Goal: Transaction & Acquisition: Purchase product/service

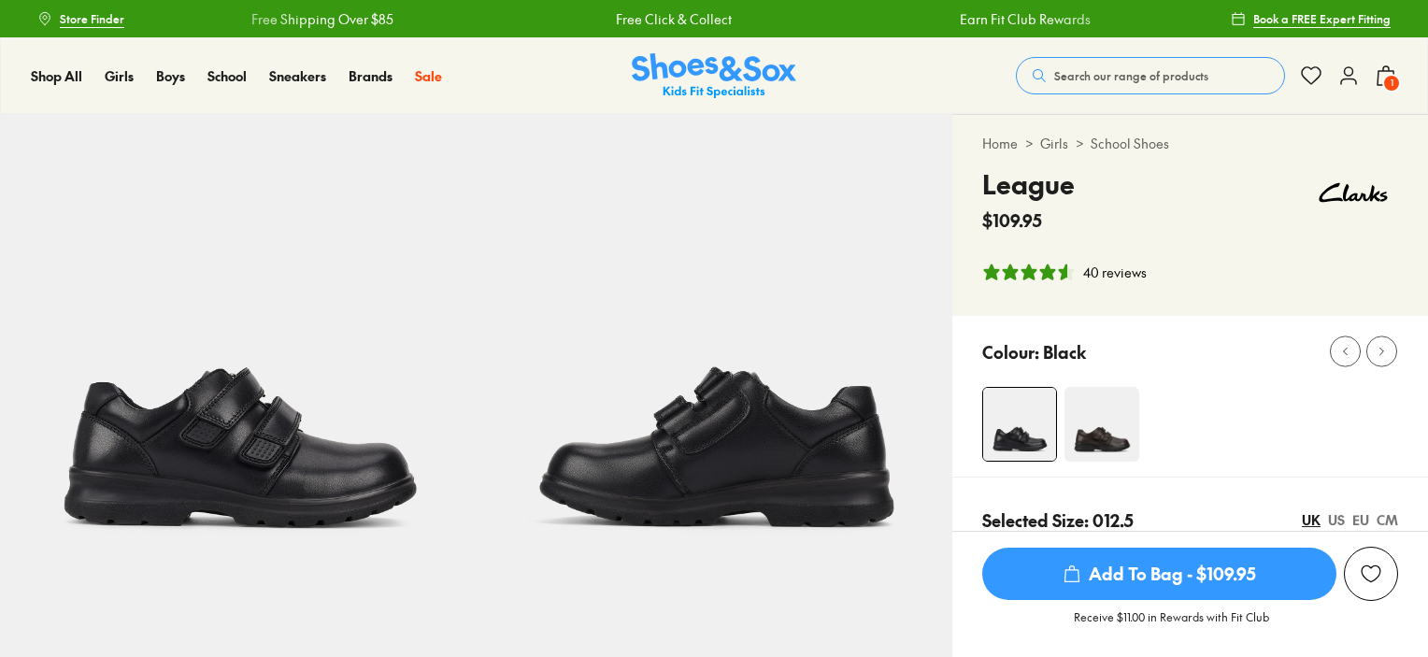
select select "*"
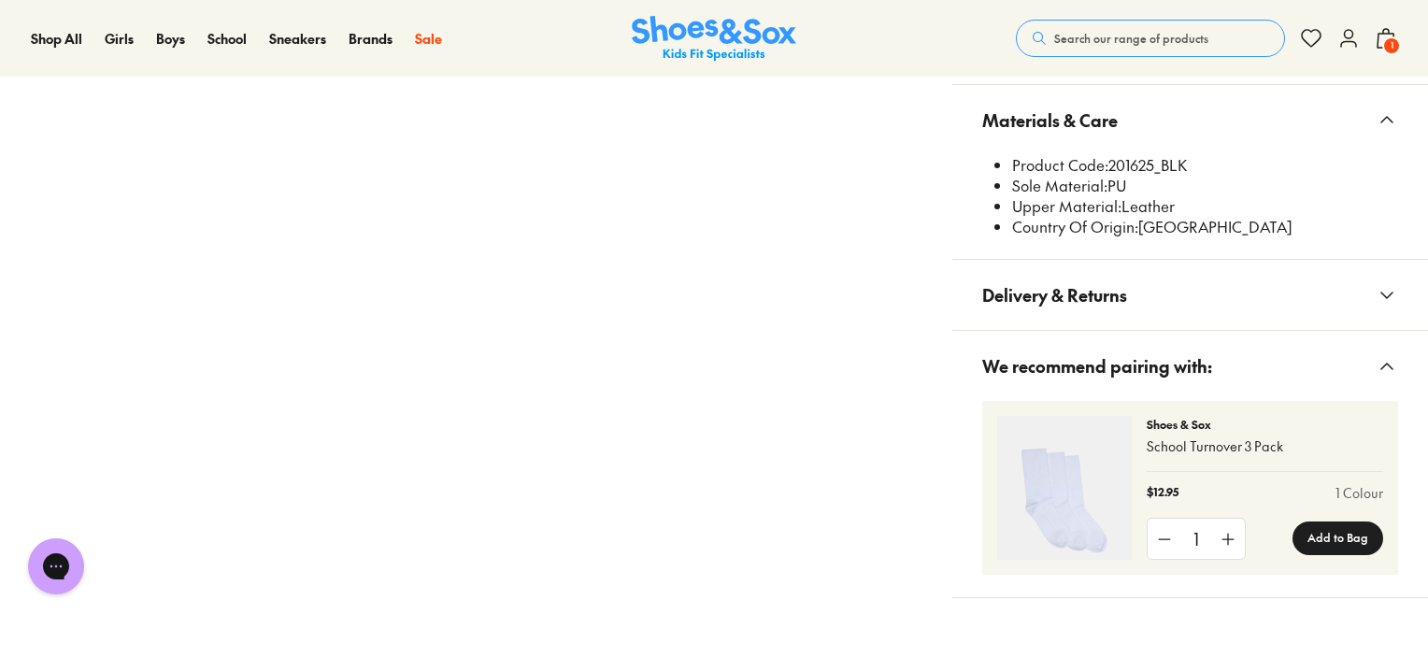
scroll to position [2616, 0]
click at [1134, 20] on button "Search our range of products" at bounding box center [1150, 38] width 269 height 37
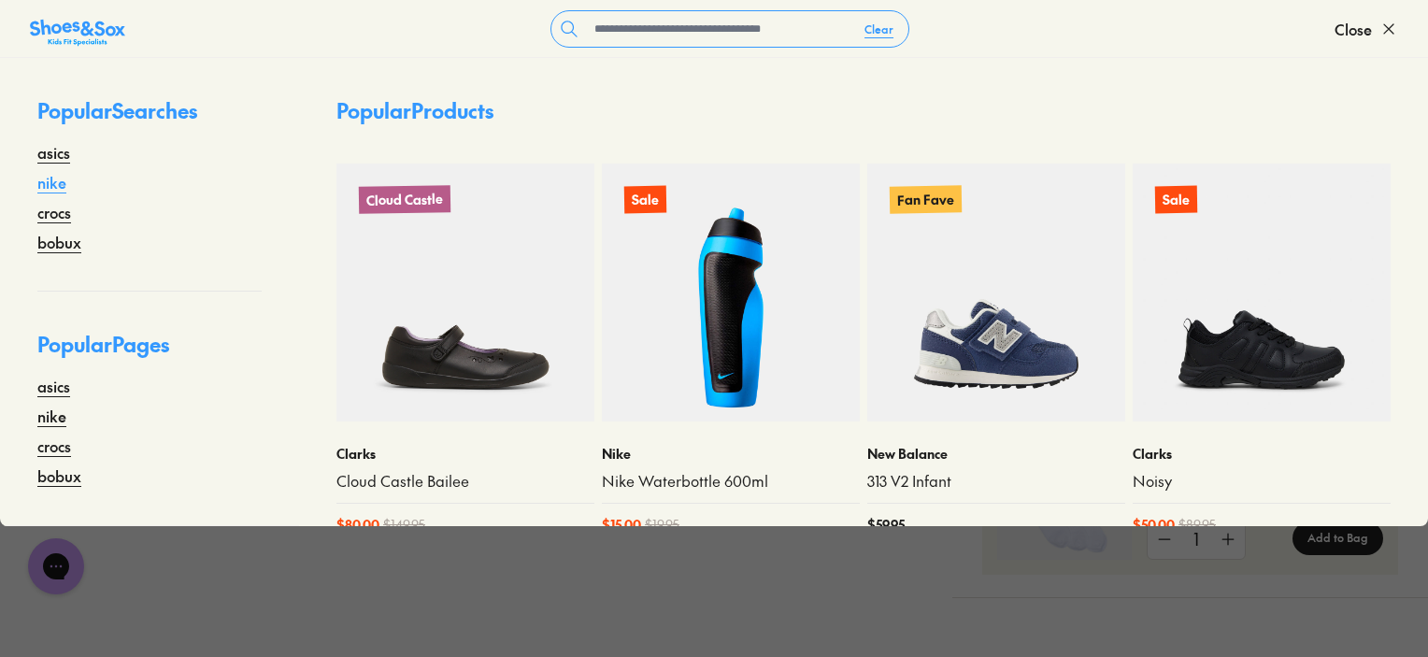
click at [56, 190] on link "nike" at bounding box center [51, 182] width 29 height 22
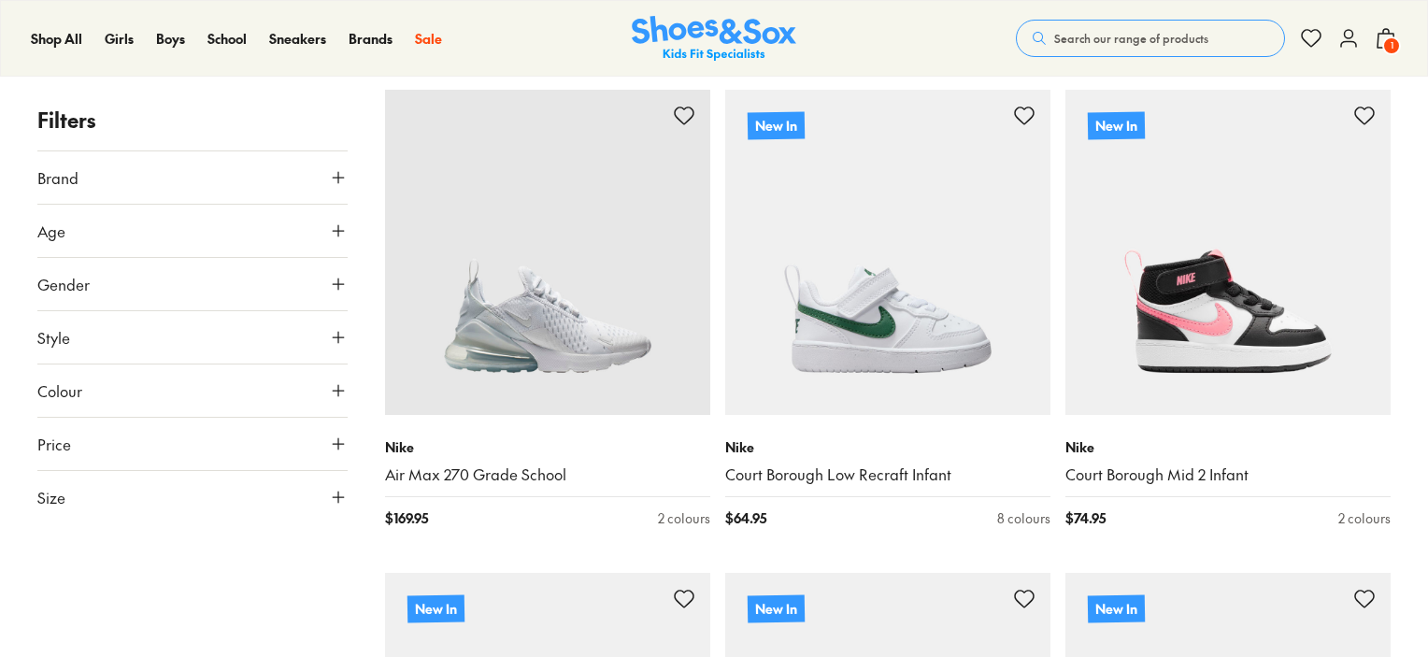
click at [50, 491] on span "Size" at bounding box center [51, 497] width 28 height 22
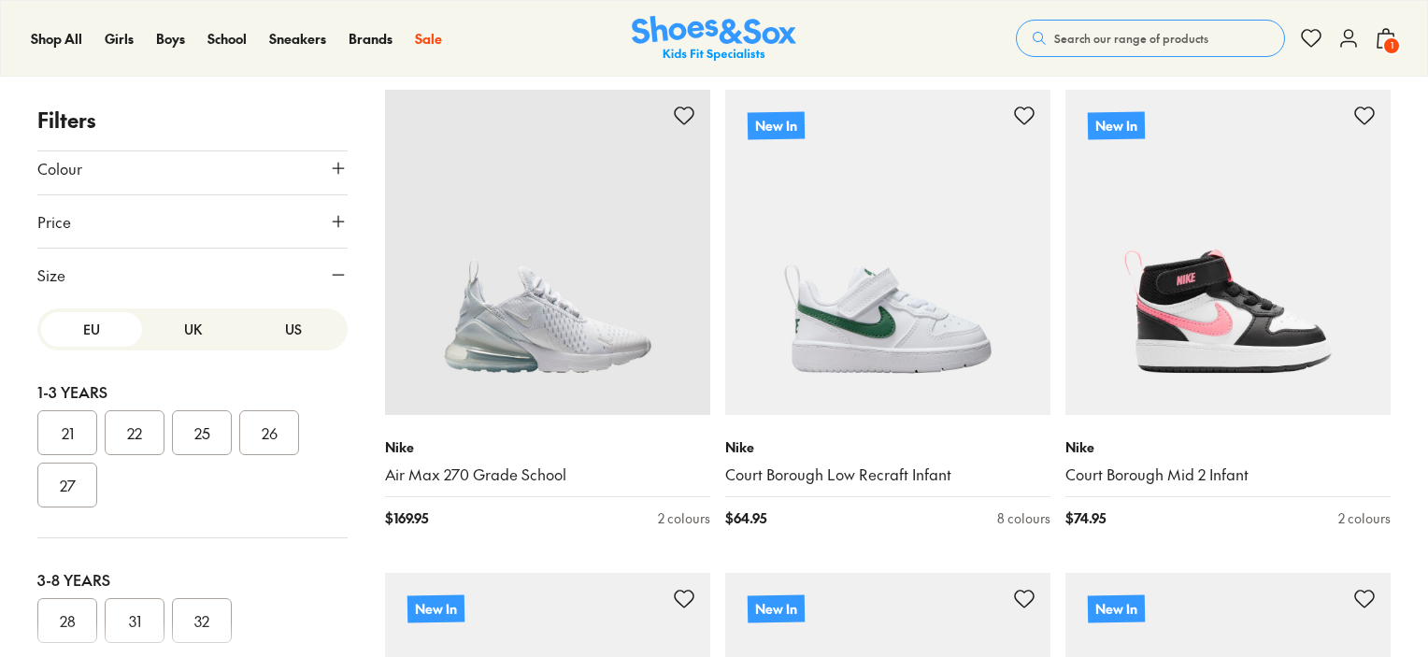
scroll to position [223, 0]
click at [253, 321] on button "US" at bounding box center [293, 328] width 101 height 35
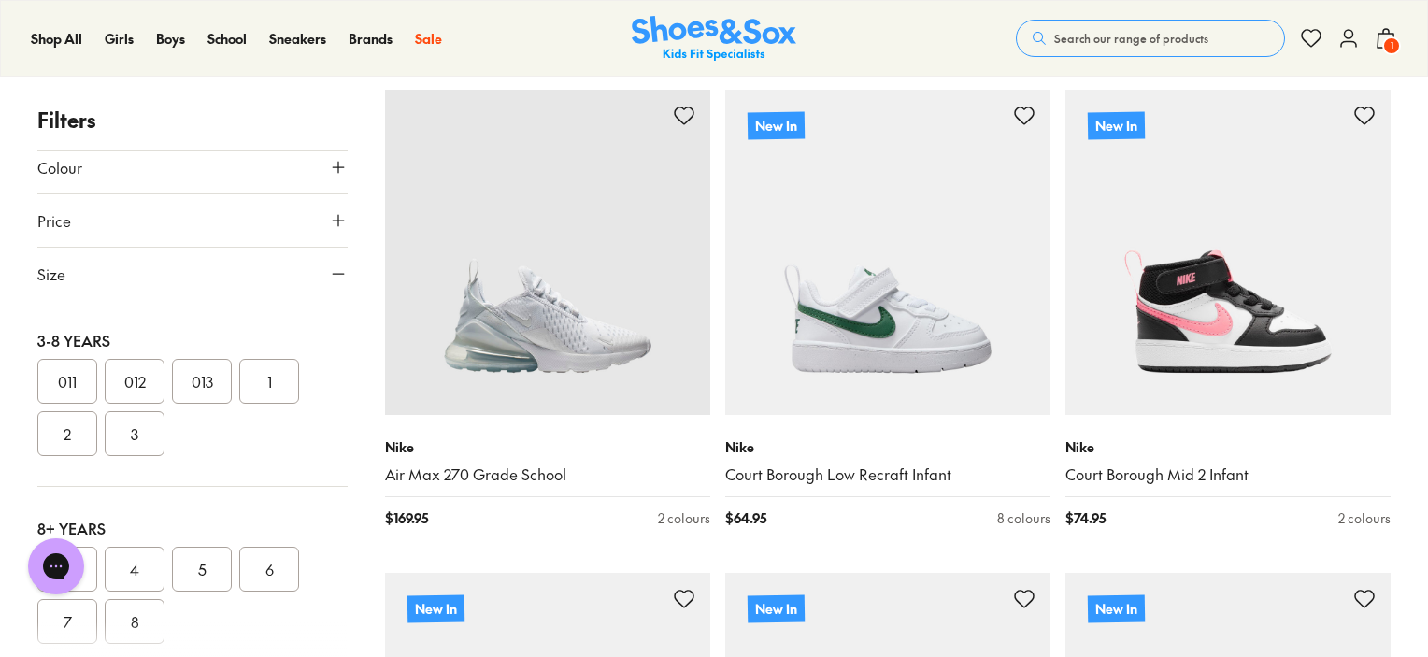
scroll to position [0, 0]
click at [135, 560] on button "4" at bounding box center [135, 569] width 60 height 45
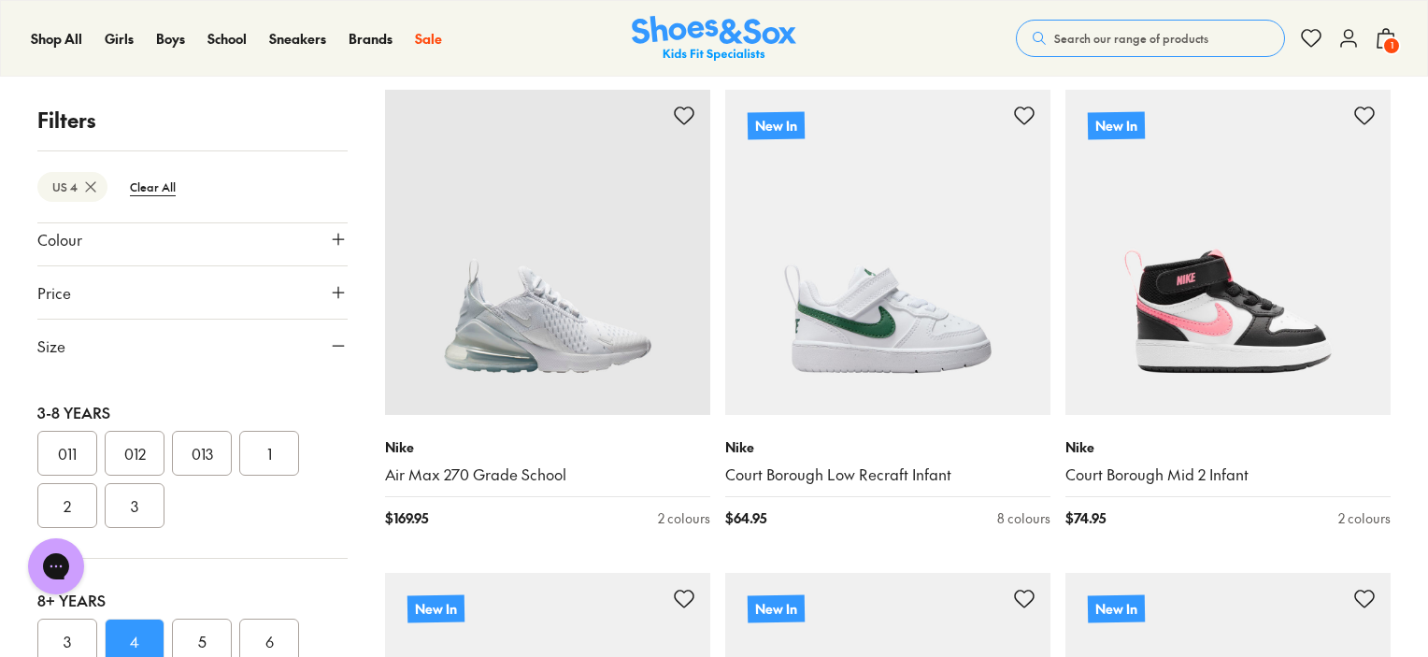
scroll to position [146, 0]
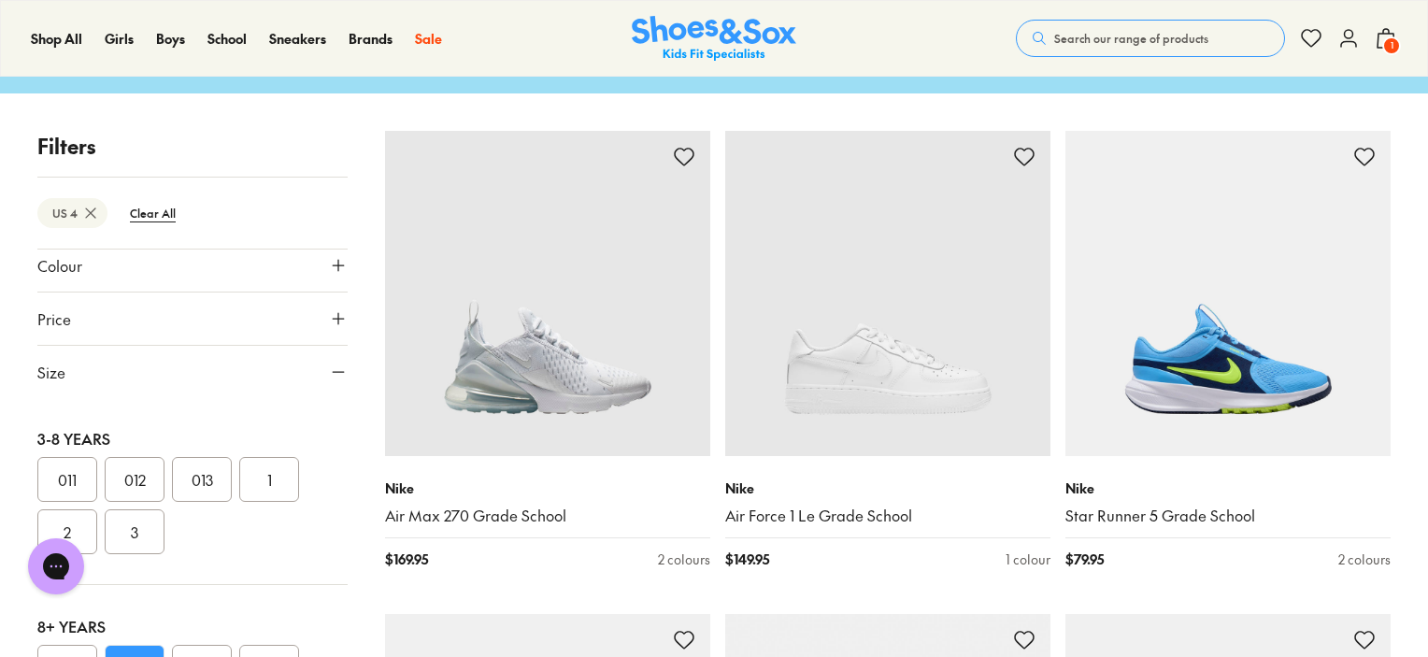
click at [203, 260] on button "Colour" at bounding box center [192, 265] width 310 height 52
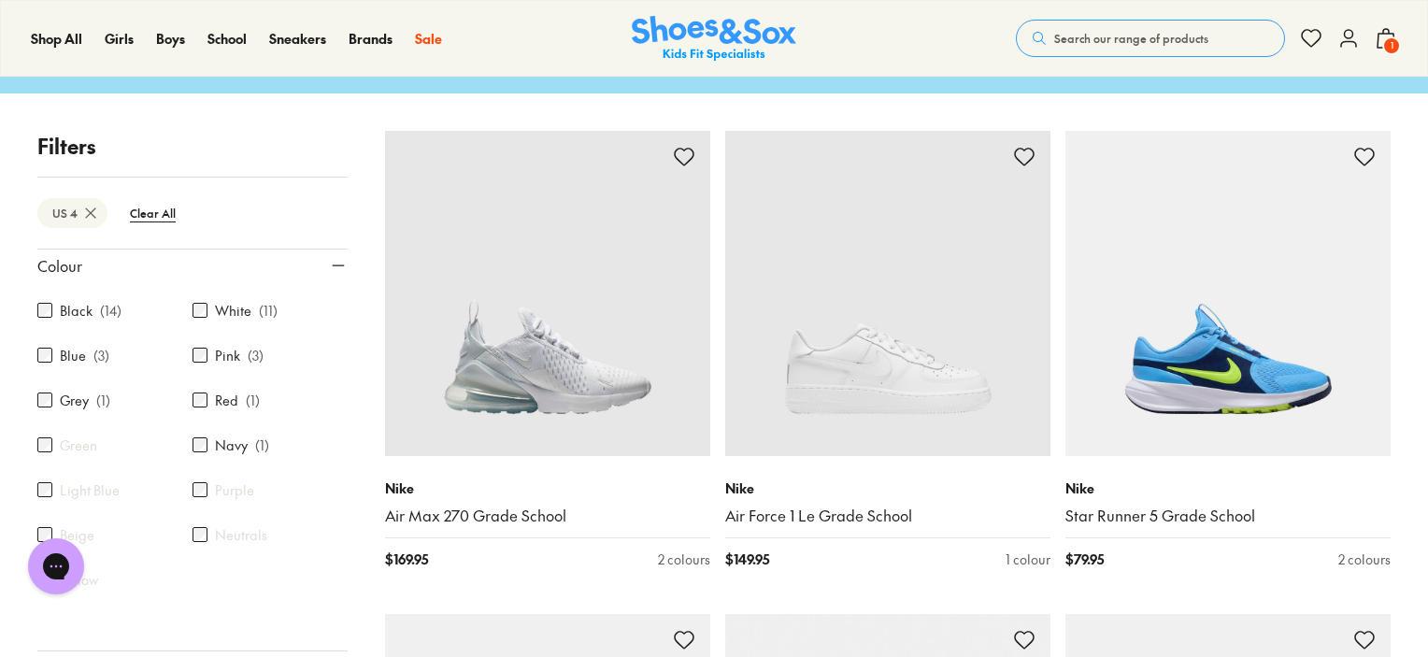
click at [95, 309] on div "Black ( 14 )" at bounding box center [114, 310] width 155 height 22
click at [75, 305] on label "Black" at bounding box center [76, 311] width 33 height 20
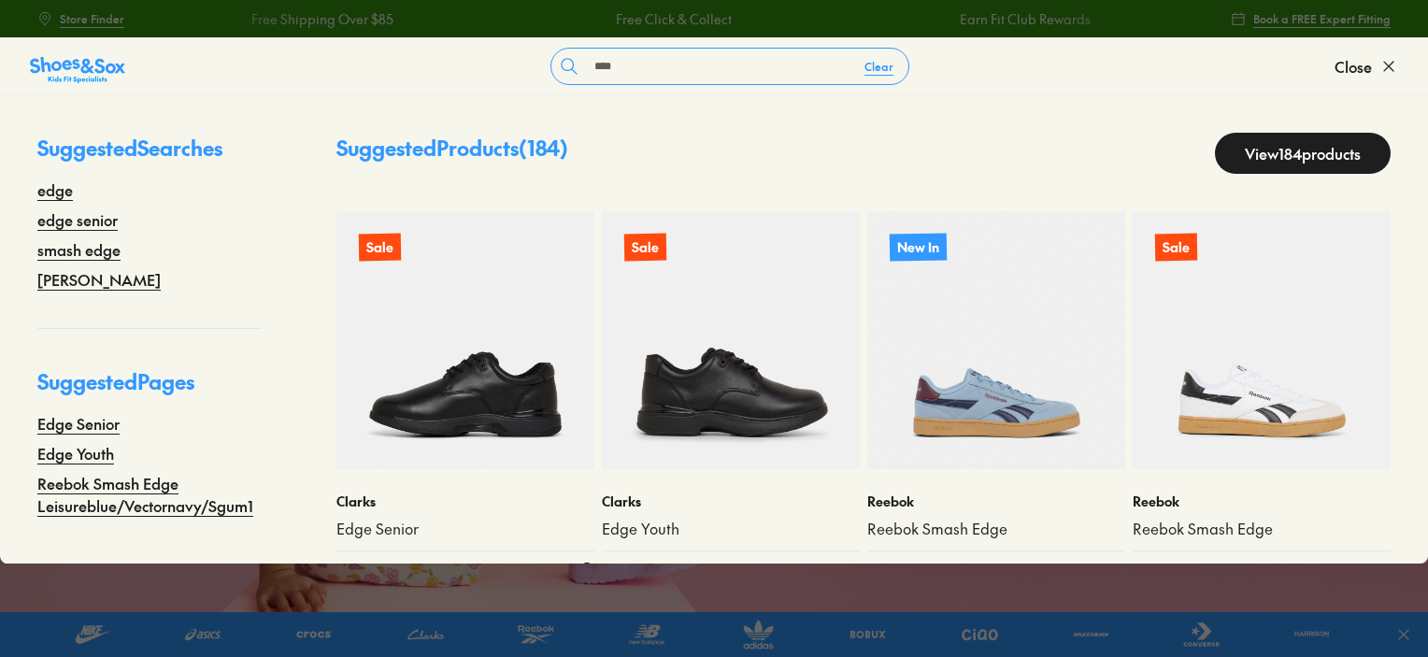
type input "****"
click at [491, 399] on img at bounding box center [465, 340] width 258 height 258
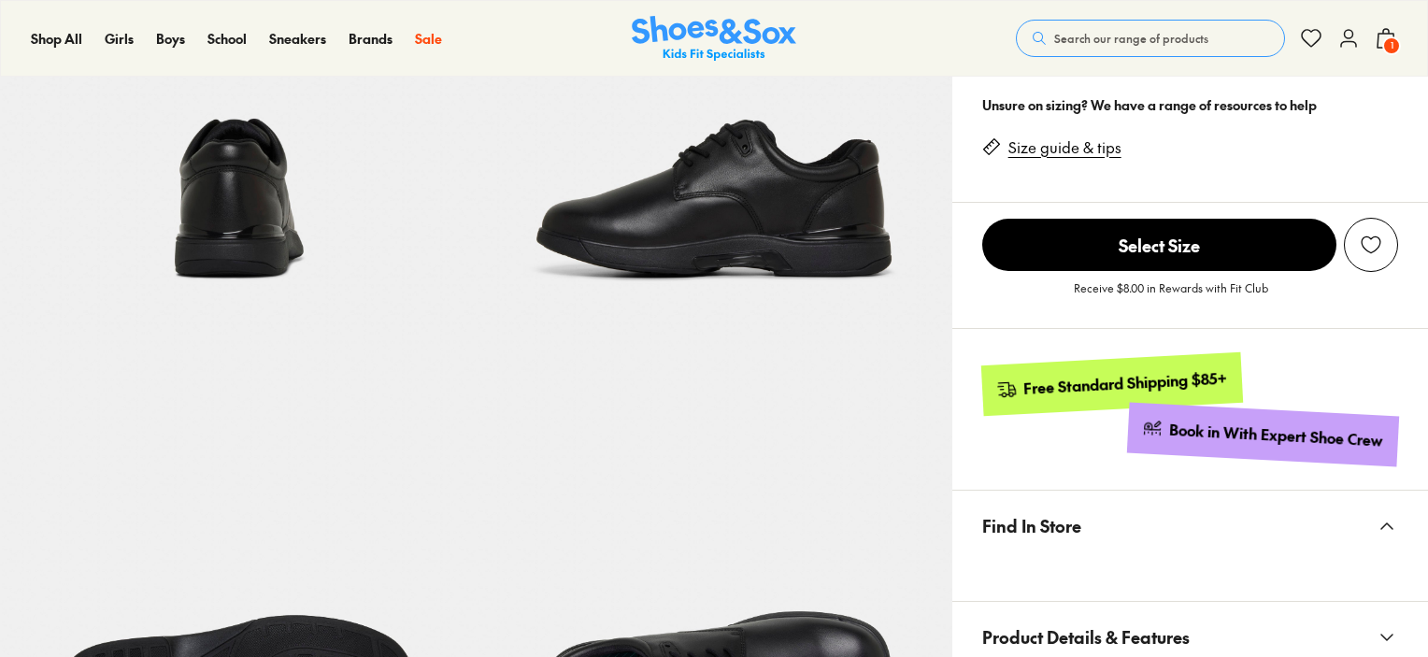
scroll to position [841, 0]
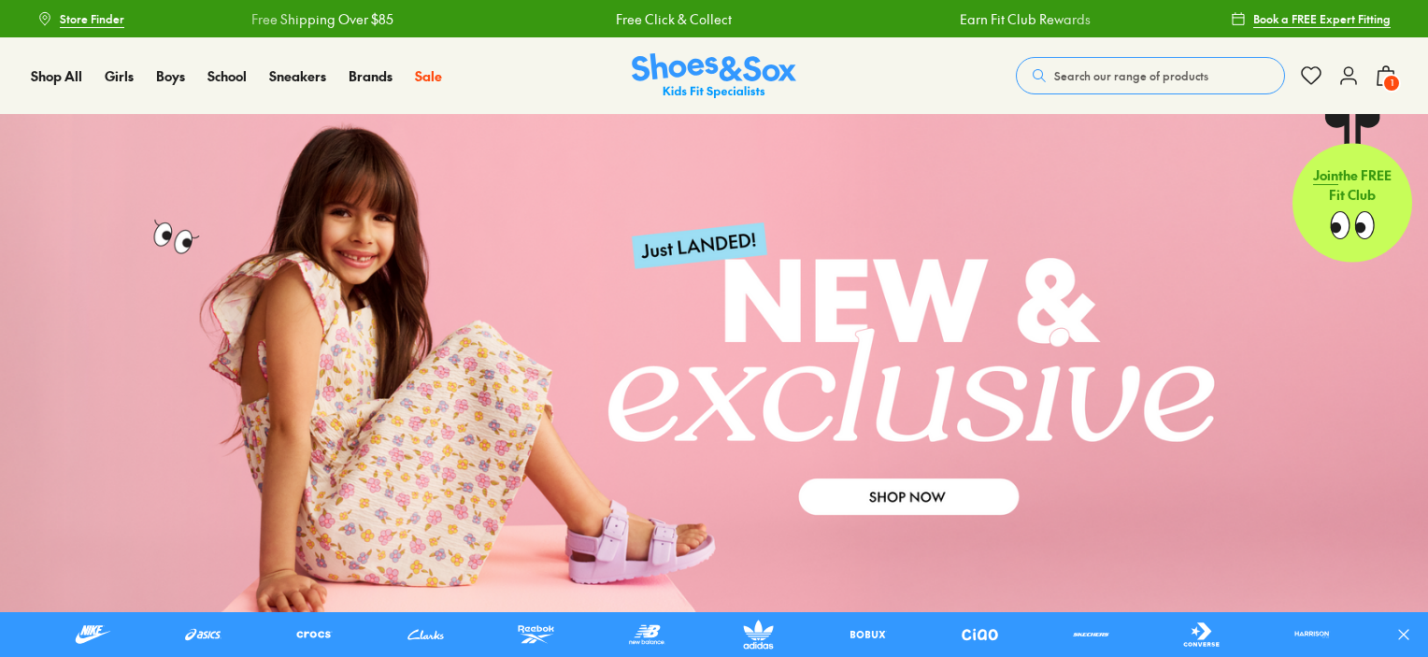
click at [1121, 78] on span "Search our range of products" at bounding box center [1131, 75] width 154 height 17
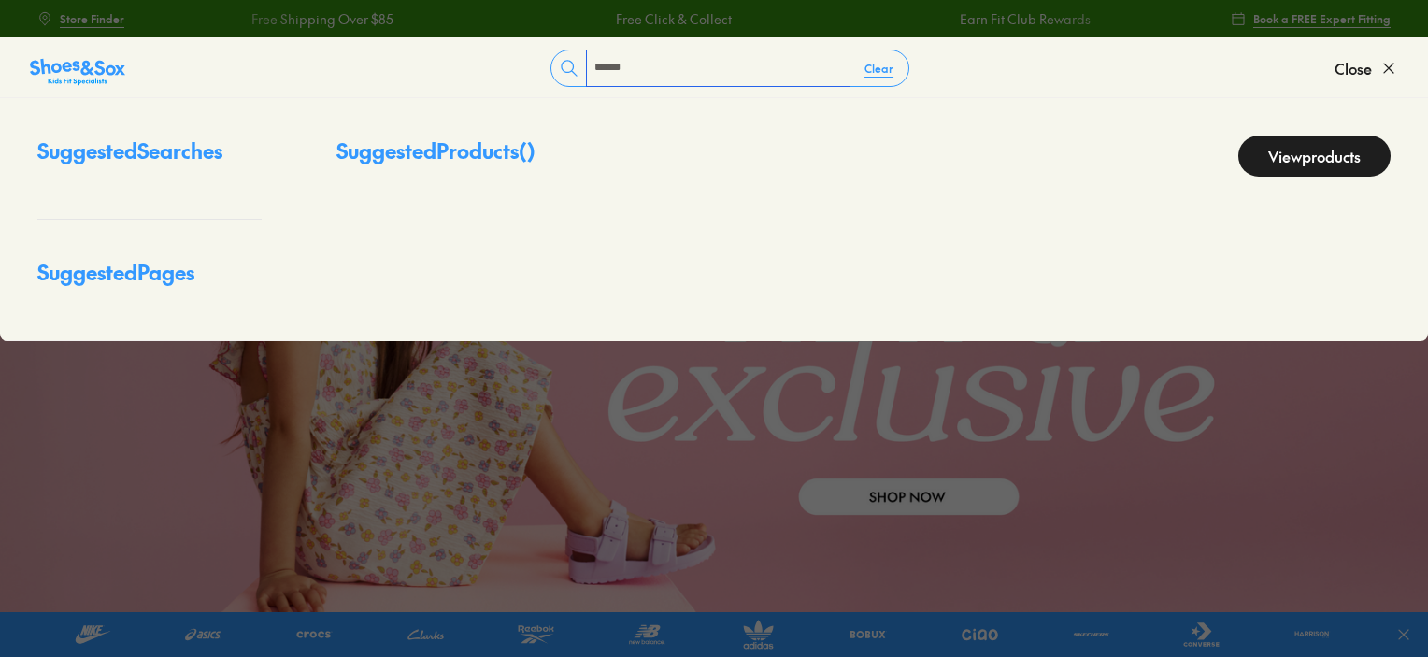
click at [732, 67] on input "******" at bounding box center [718, 68] width 263 height 36
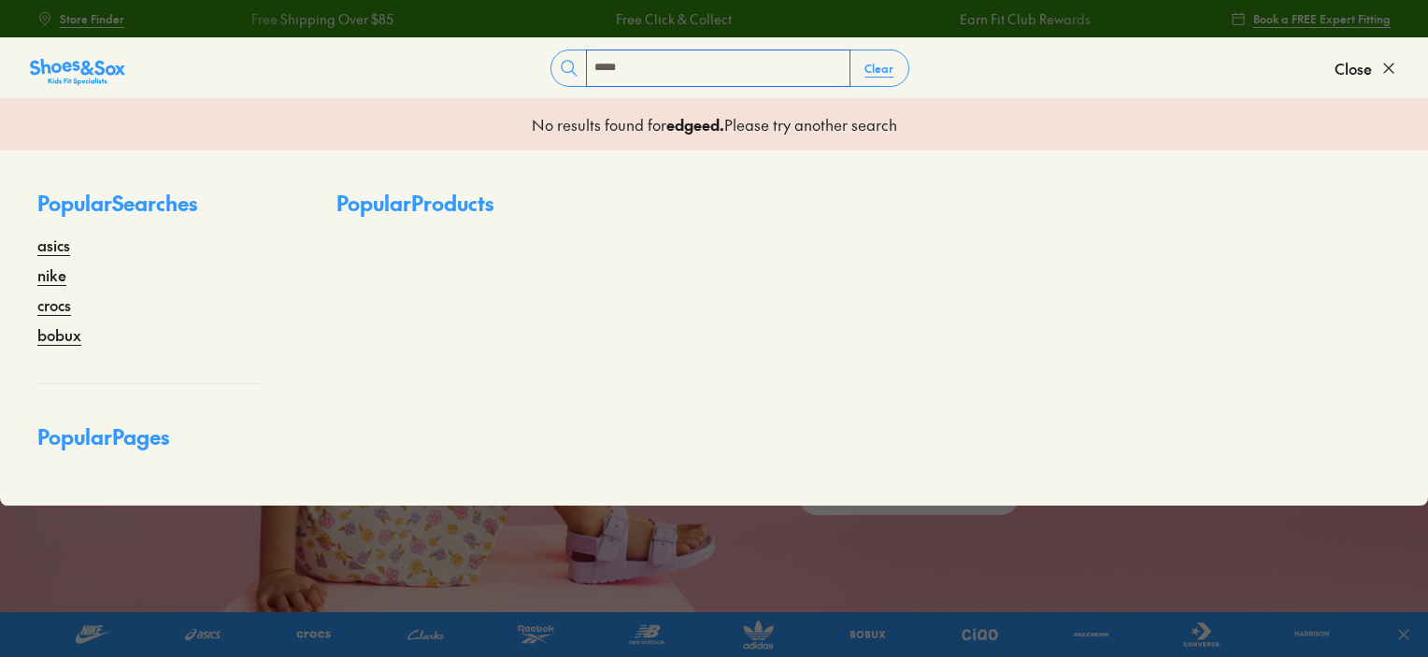
type input "****"
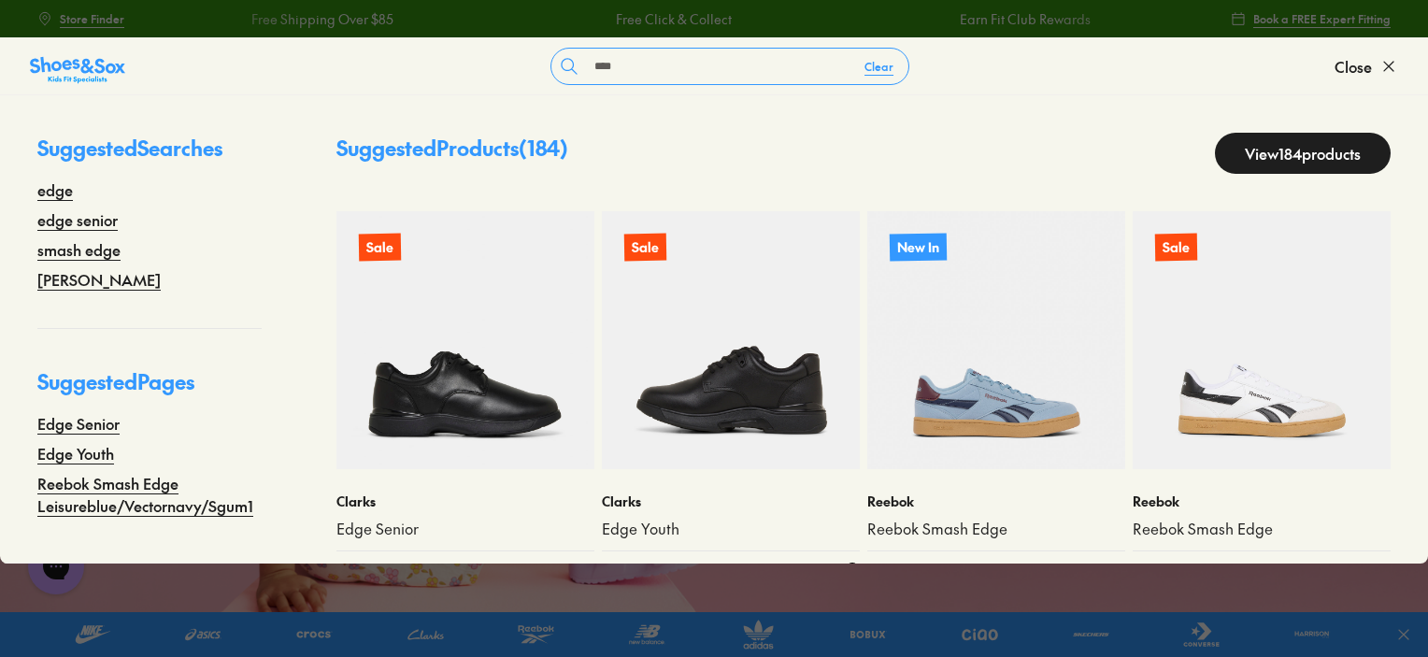
click at [660, 410] on img at bounding box center [731, 340] width 258 height 258
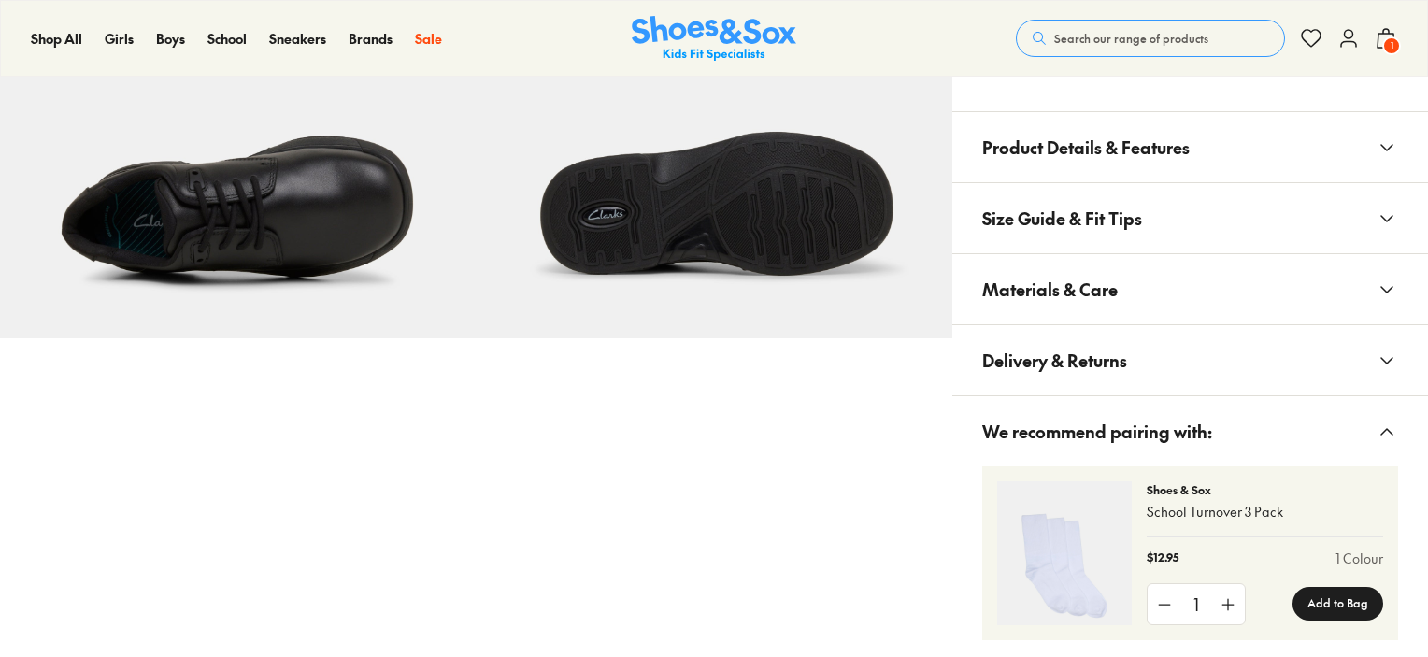
select select "*"
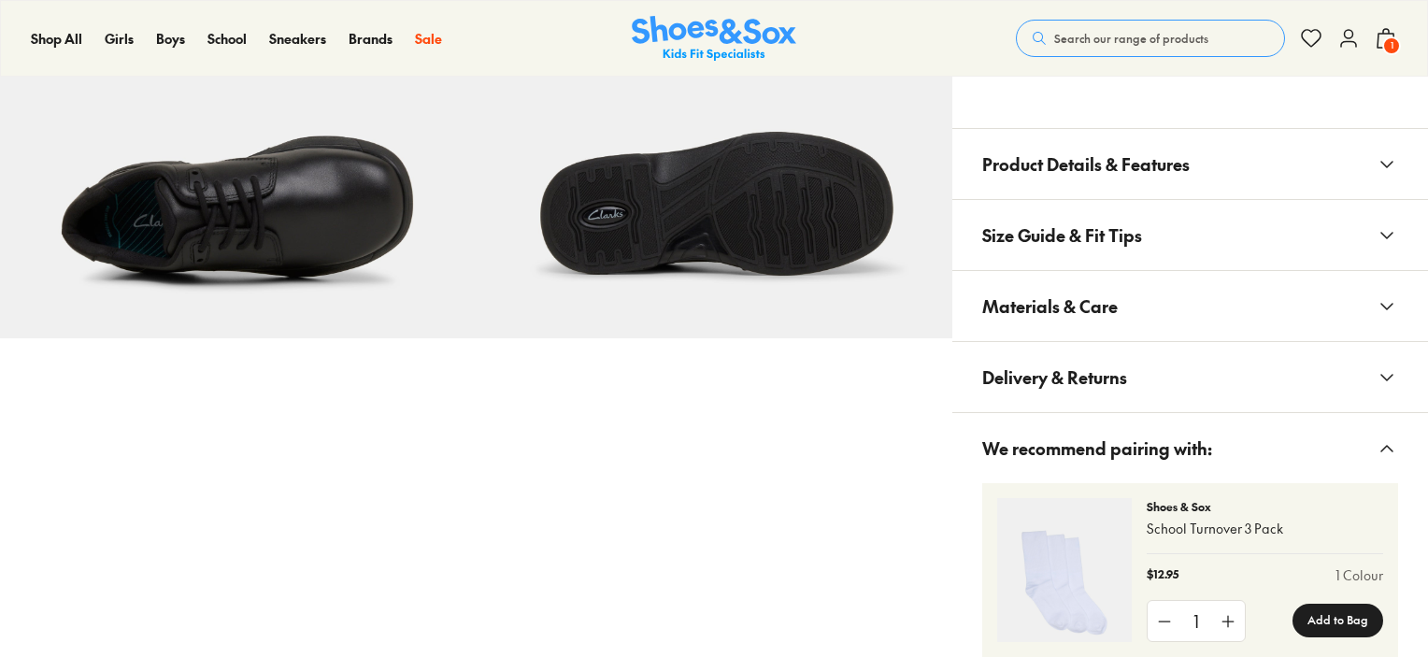
scroll to position [1215, 0]
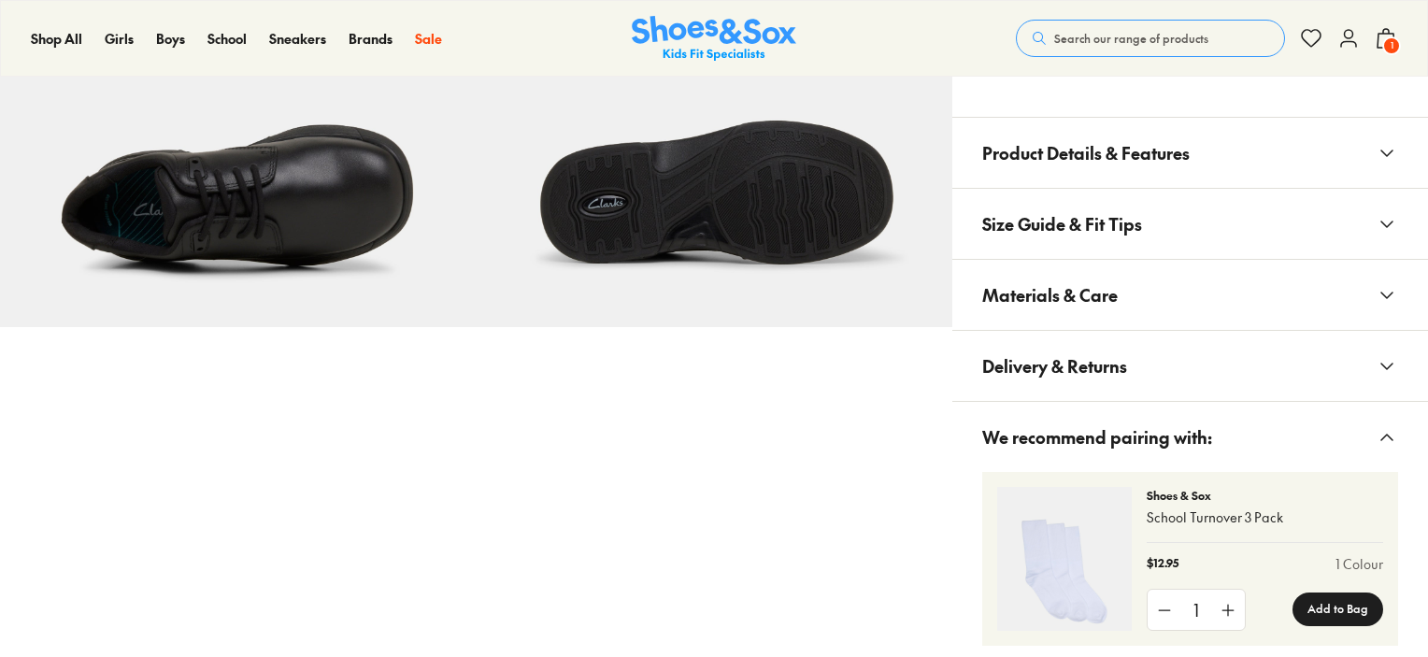
click at [1117, 283] on button "Materials & Care" at bounding box center [1190, 295] width 476 height 70
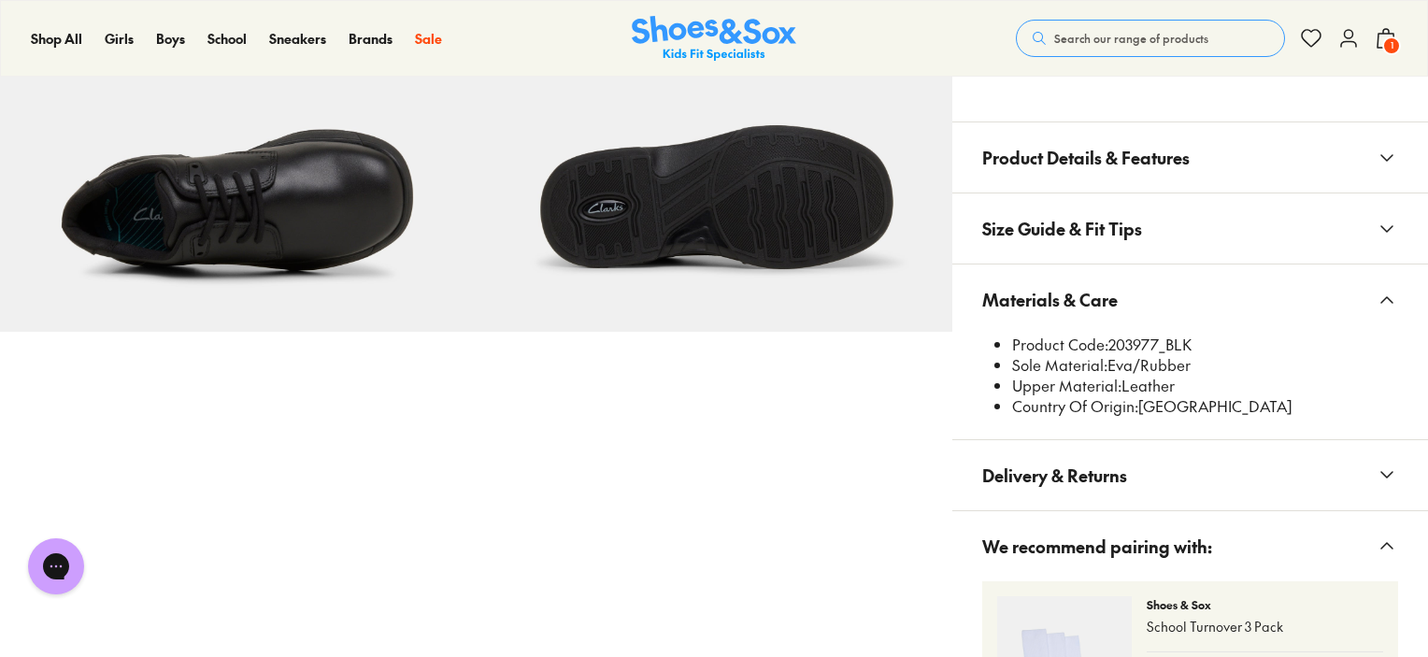
scroll to position [0, 0]
drag, startPoint x: 1157, startPoint y: 340, endPoint x: 1110, endPoint y: 341, distance: 46.7
click at [1110, 341] on li "Product Code: 203977_BLK" at bounding box center [1205, 345] width 386 height 21
copy li "203977"
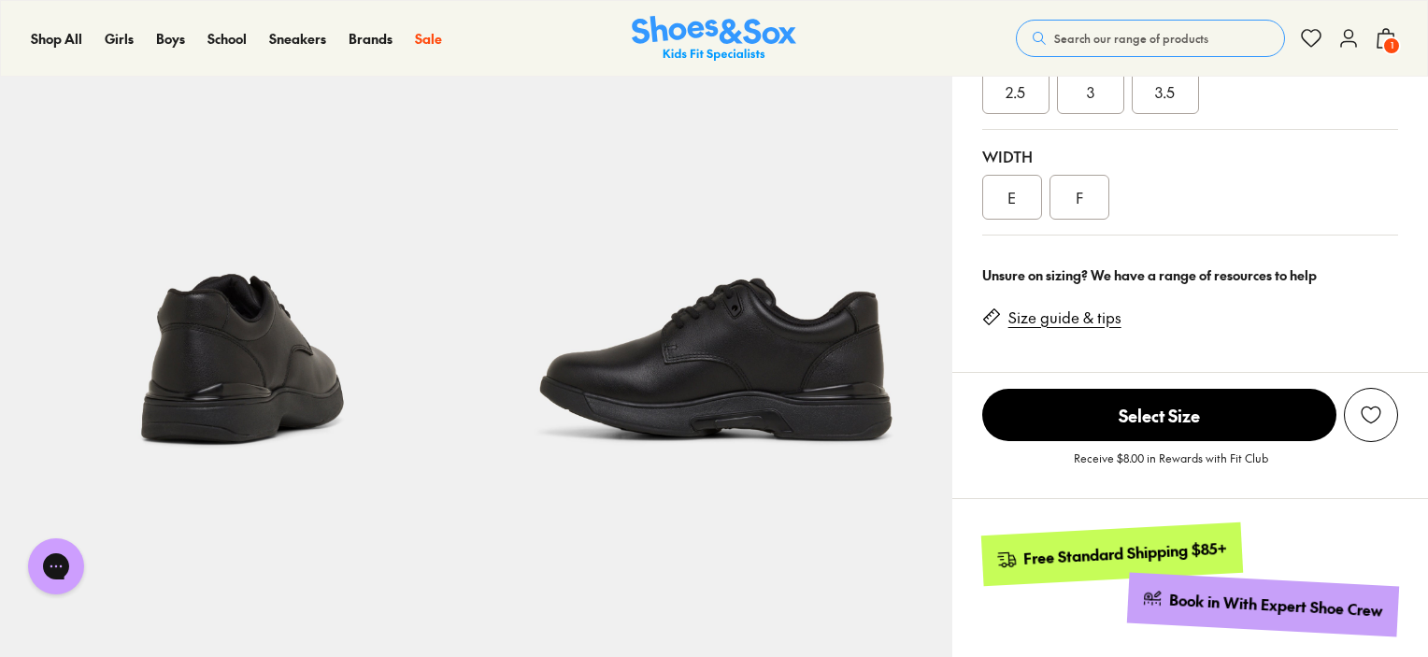
scroll to position [654, 0]
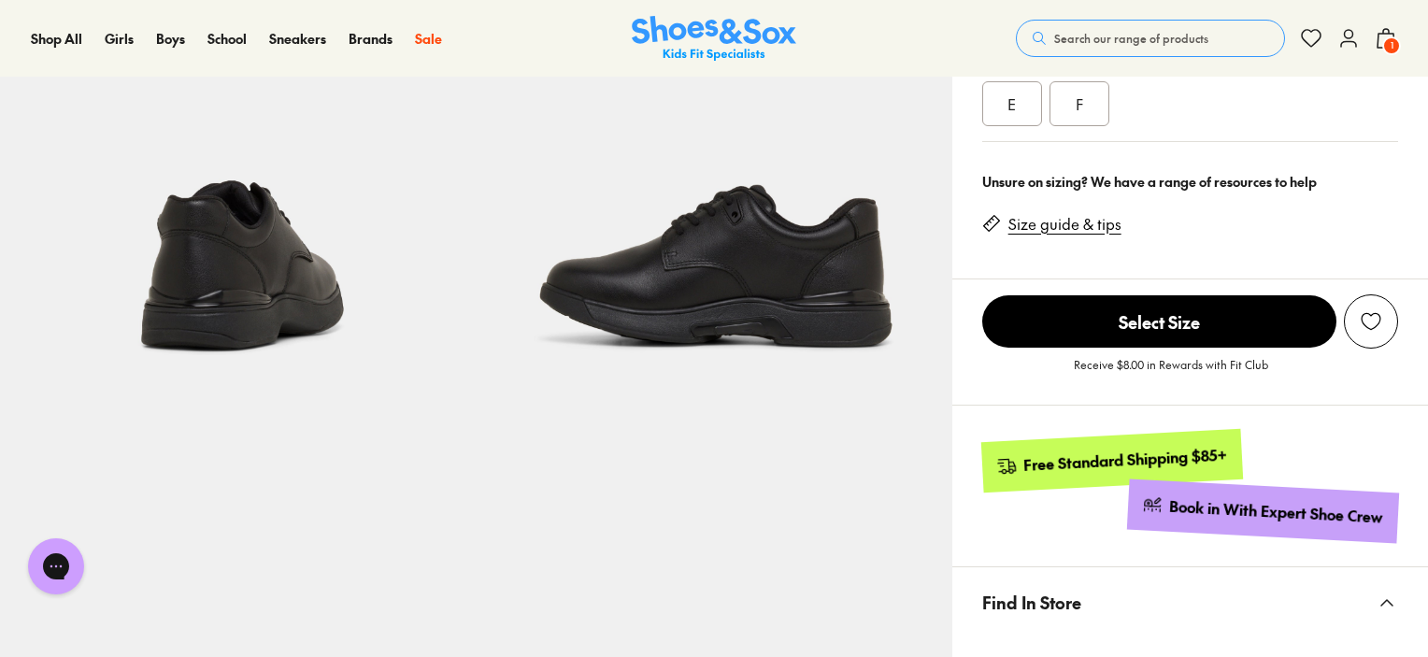
click at [1068, 36] on span "Search our range of products" at bounding box center [1131, 38] width 154 height 17
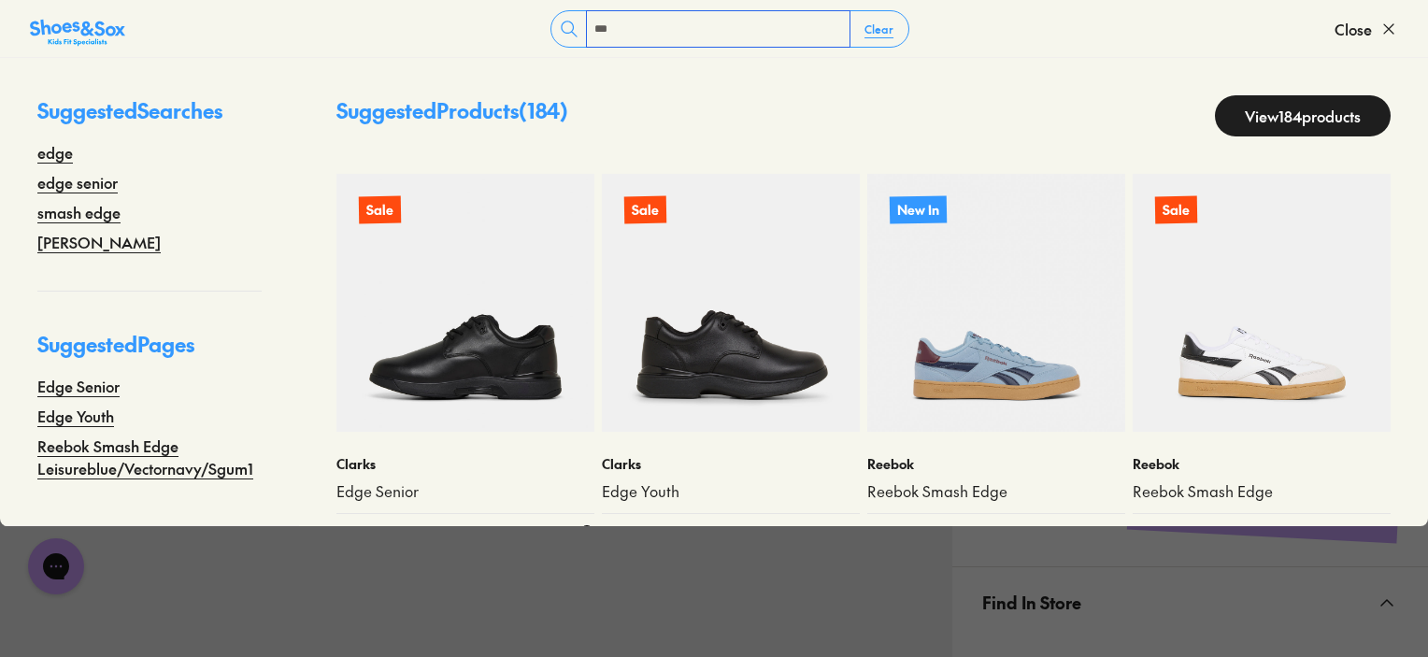
type input "***"
click at [478, 355] on img at bounding box center [465, 303] width 258 height 258
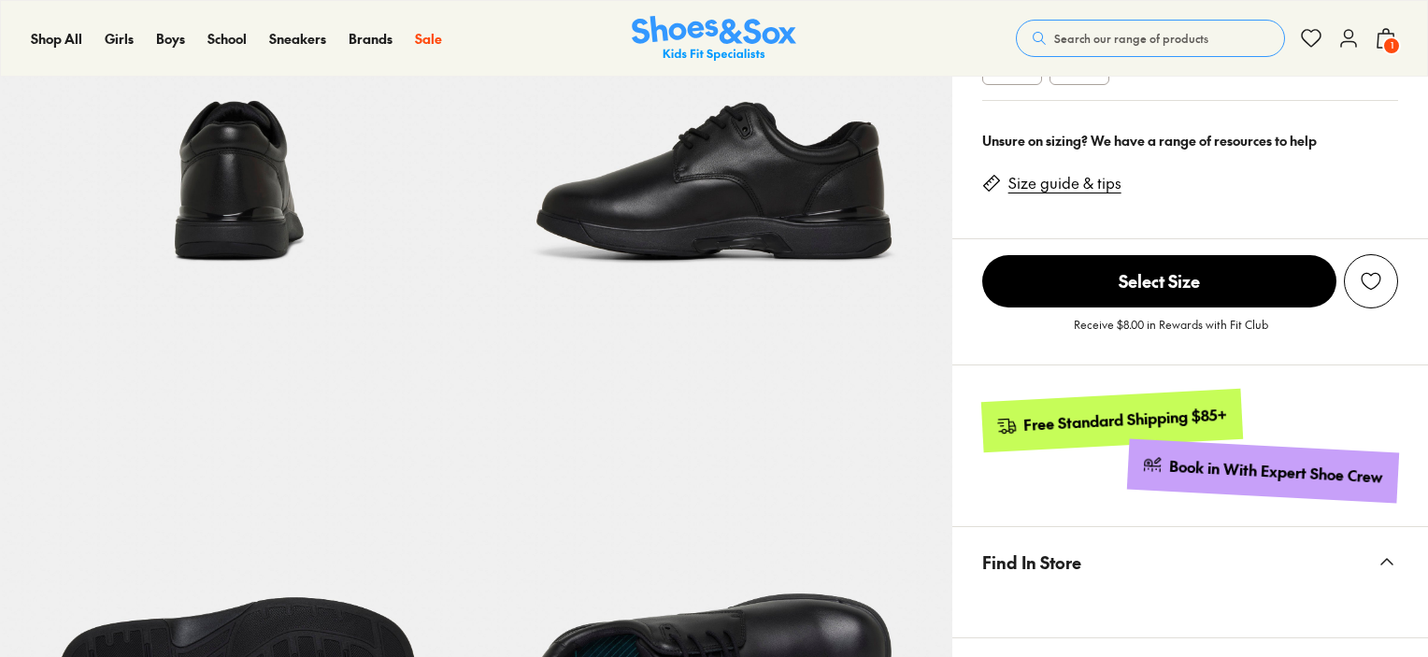
scroll to position [841, 0]
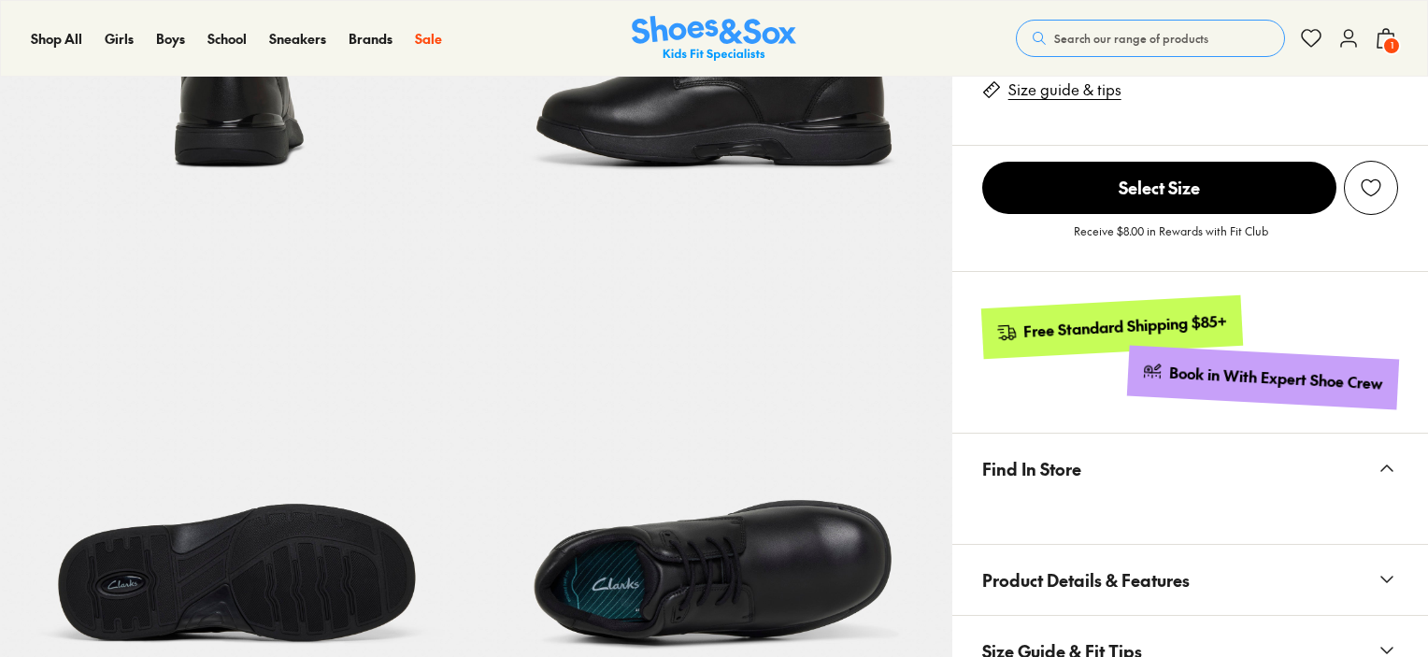
select select "*"
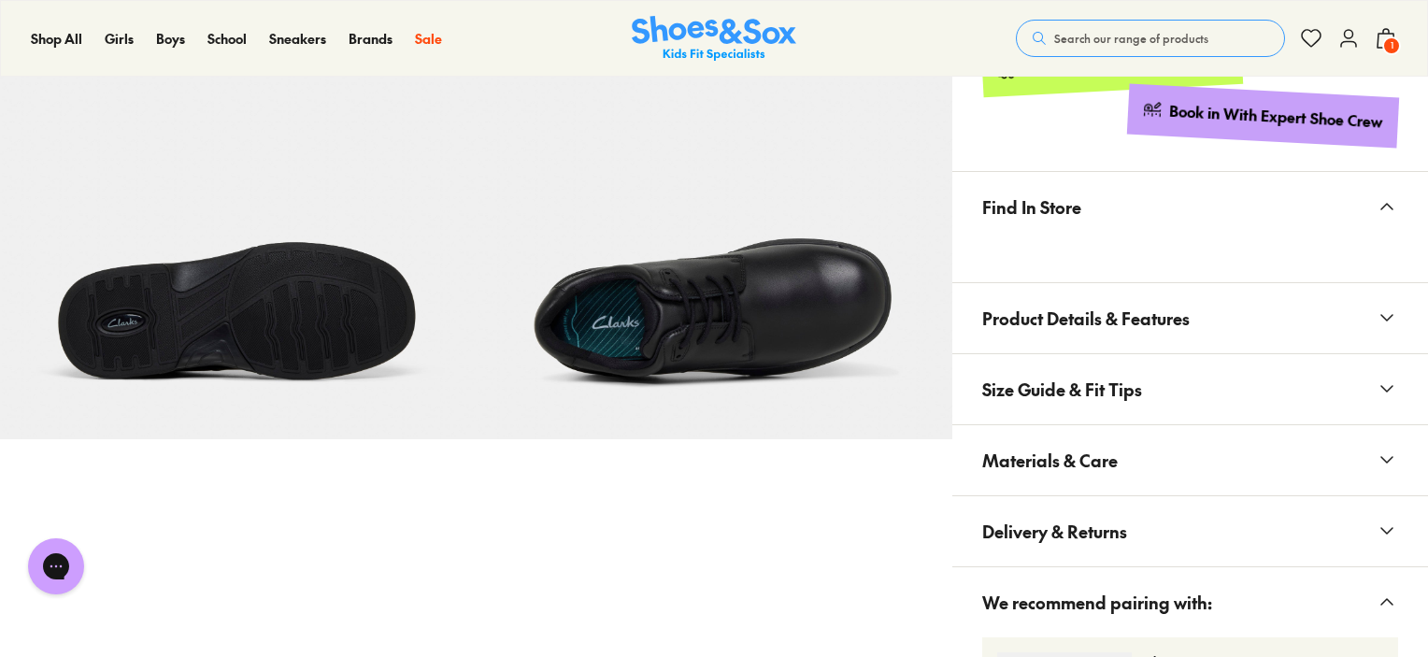
scroll to position [1212, 0]
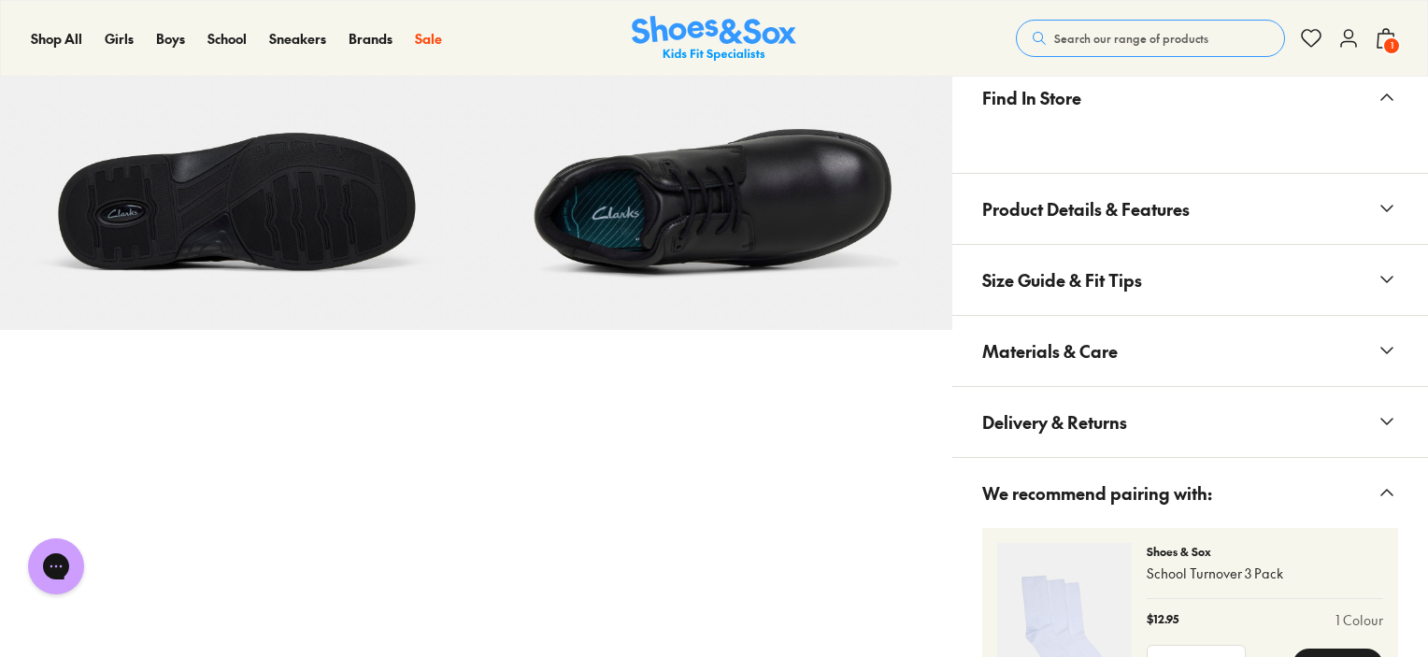
click at [1041, 360] on span "Materials & Care" at bounding box center [1049, 350] width 135 height 55
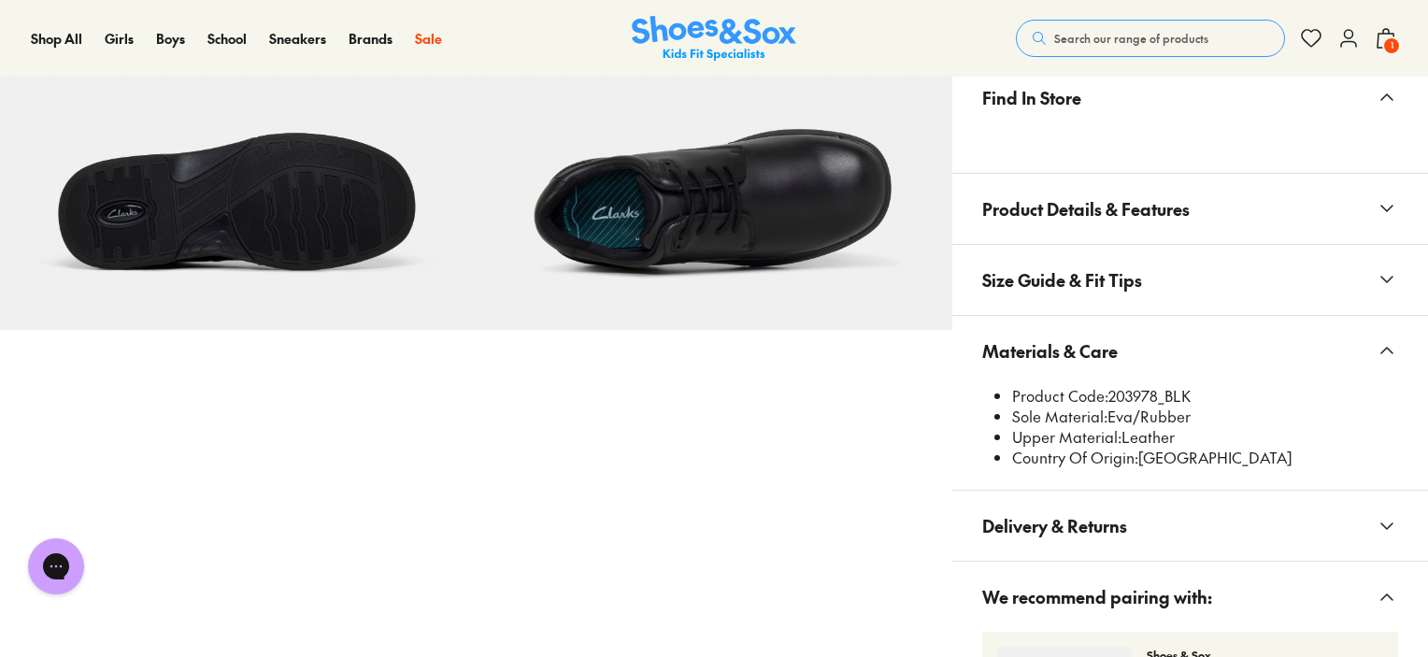
click at [1192, 21] on button "Search our range of products" at bounding box center [1150, 38] width 269 height 37
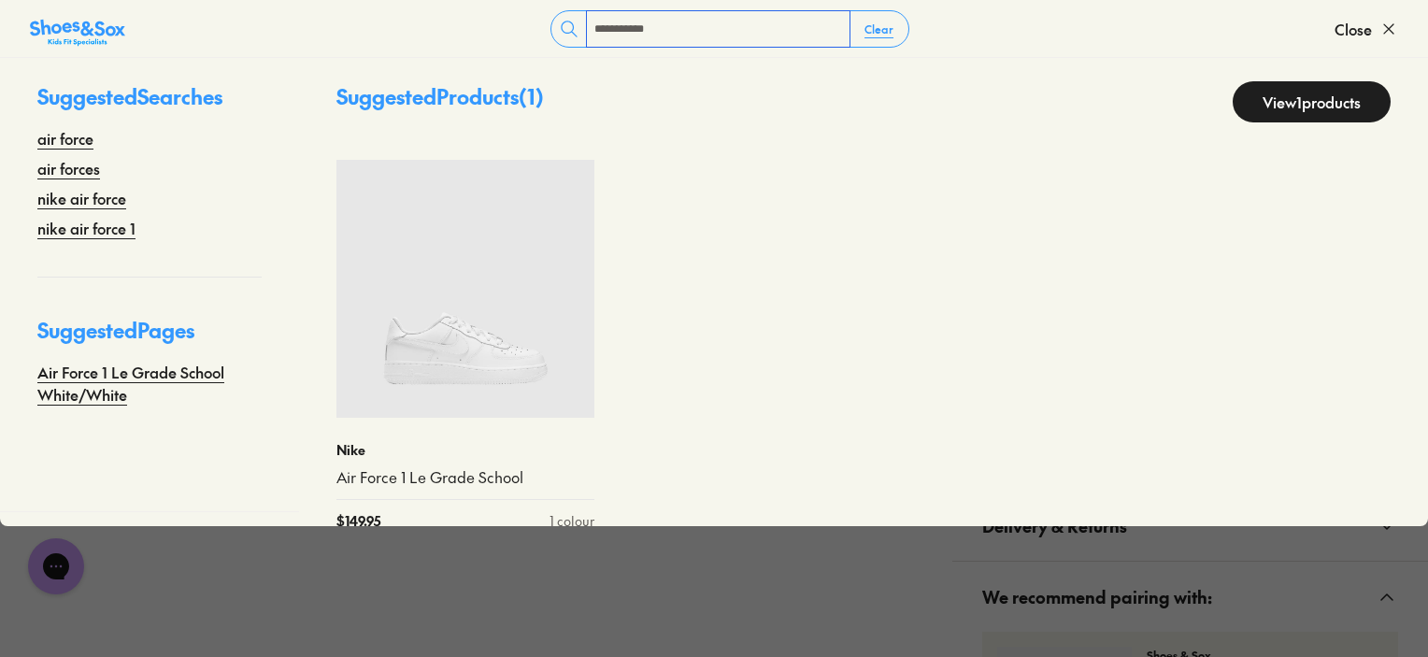
scroll to position [0, 0]
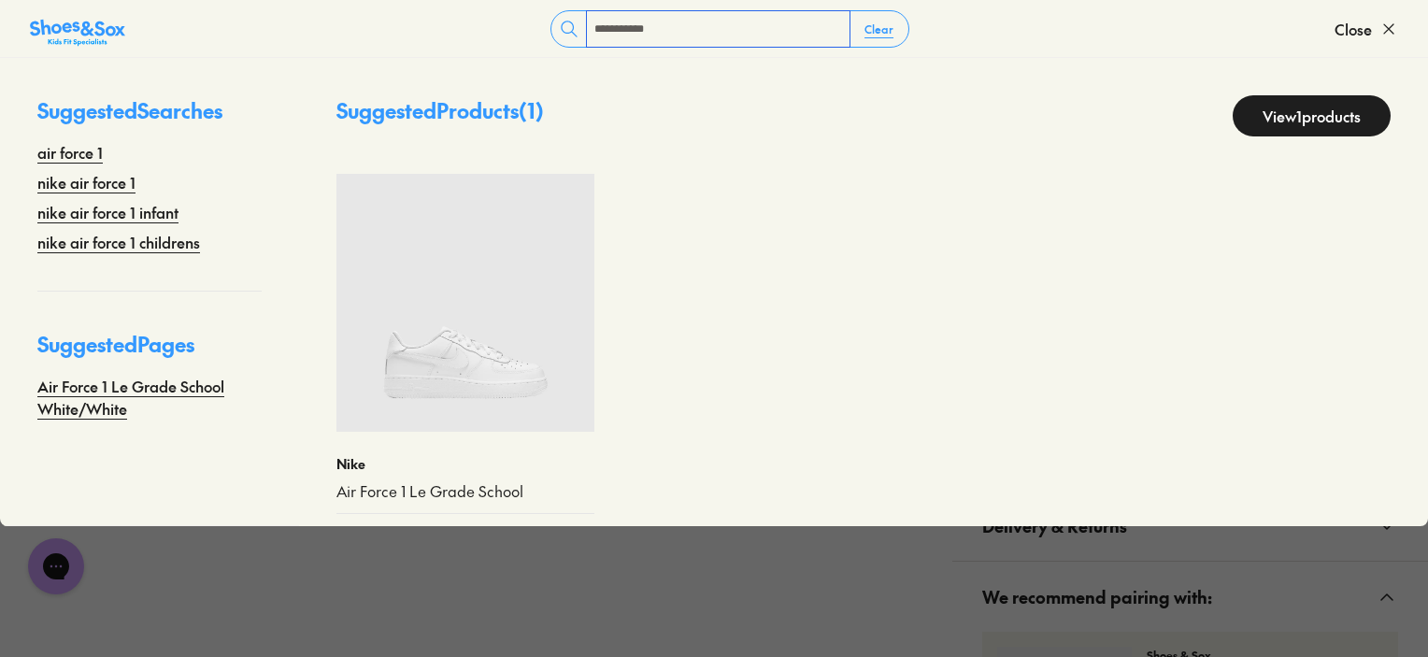
type input "**********"
click at [1290, 113] on link "View 1 products" at bounding box center [1312, 115] width 158 height 41
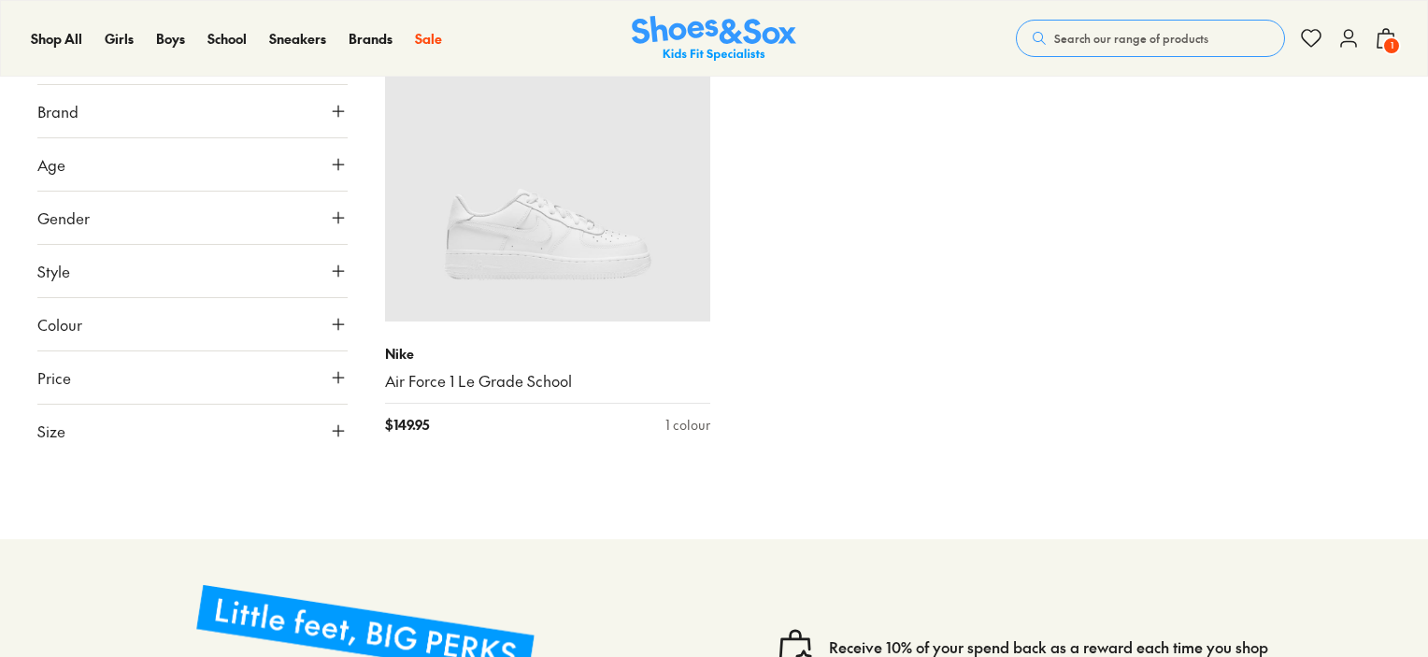
click at [1087, 18] on div "Search our range of products Clear Close Popular Searches asics nike crocs bobu…" at bounding box center [1206, 38] width 381 height 41
click at [1151, 34] on span "Search our range of products" at bounding box center [1131, 38] width 154 height 17
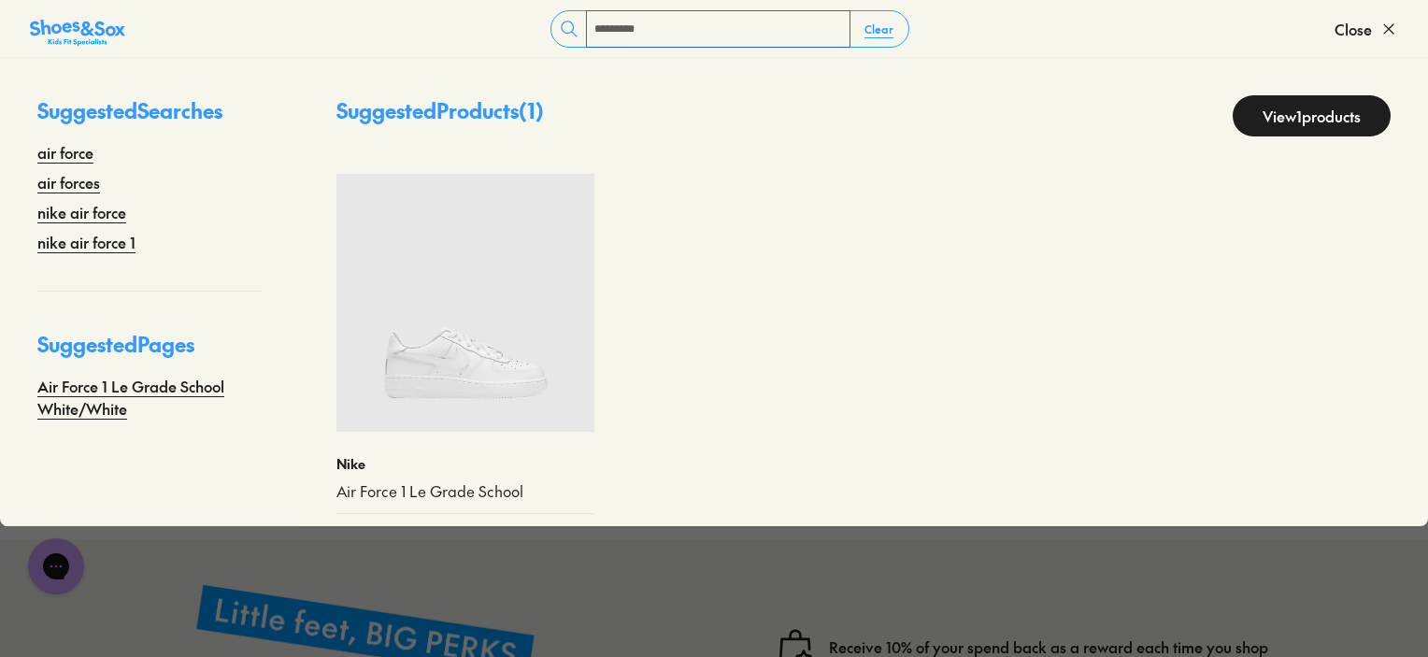
type input "*********"
click at [673, 26] on input "*********" at bounding box center [718, 29] width 263 height 36
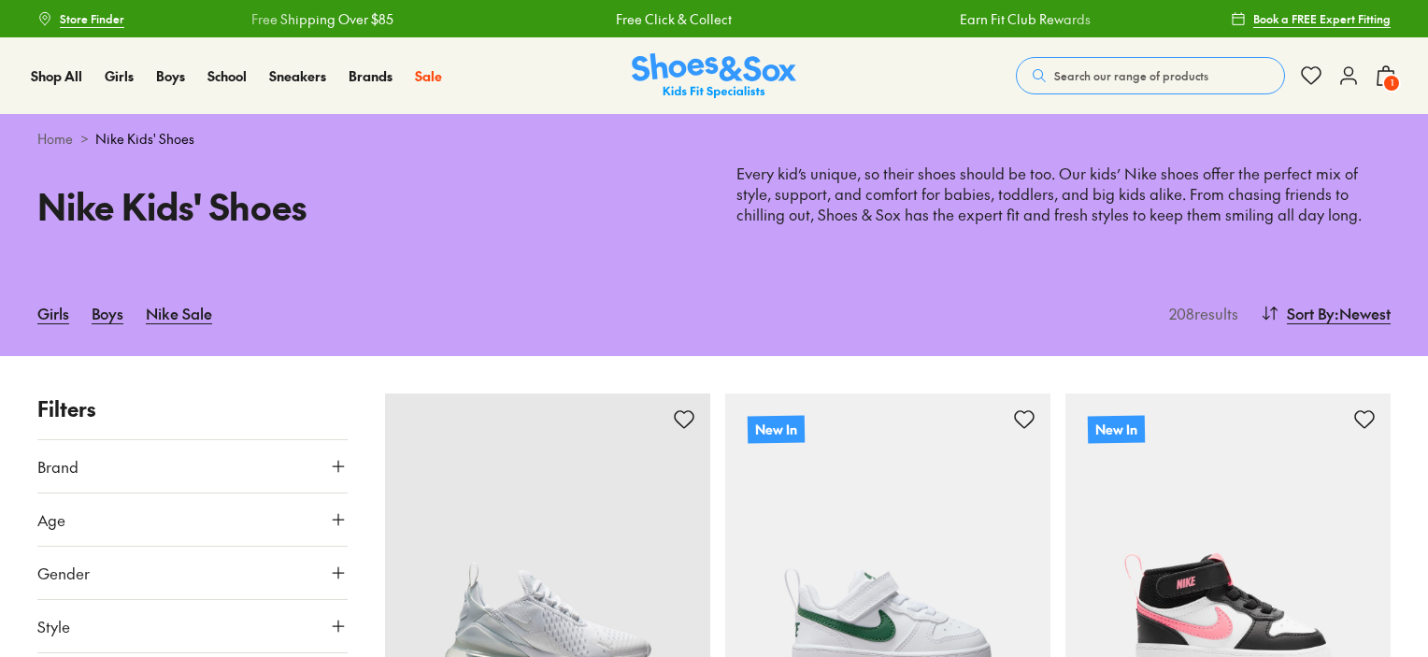
click at [1124, 78] on span "Search our range of products" at bounding box center [1131, 75] width 154 height 17
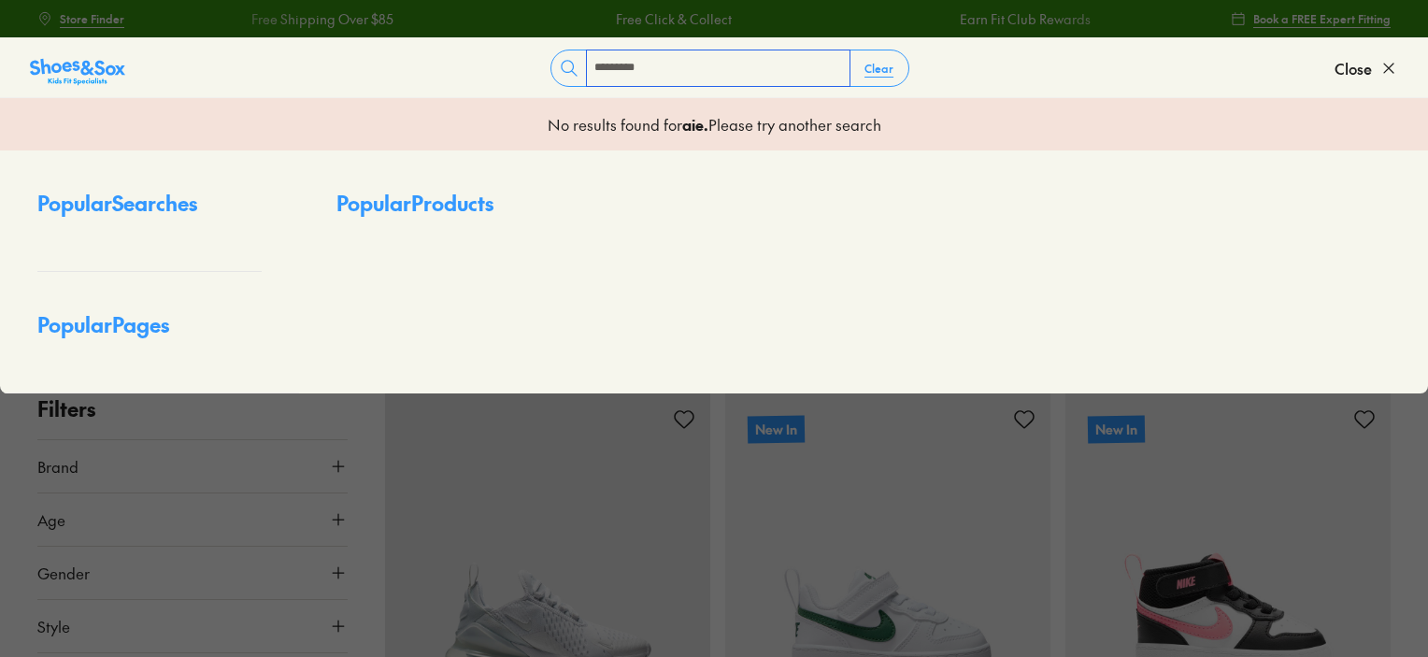
type input "*********"
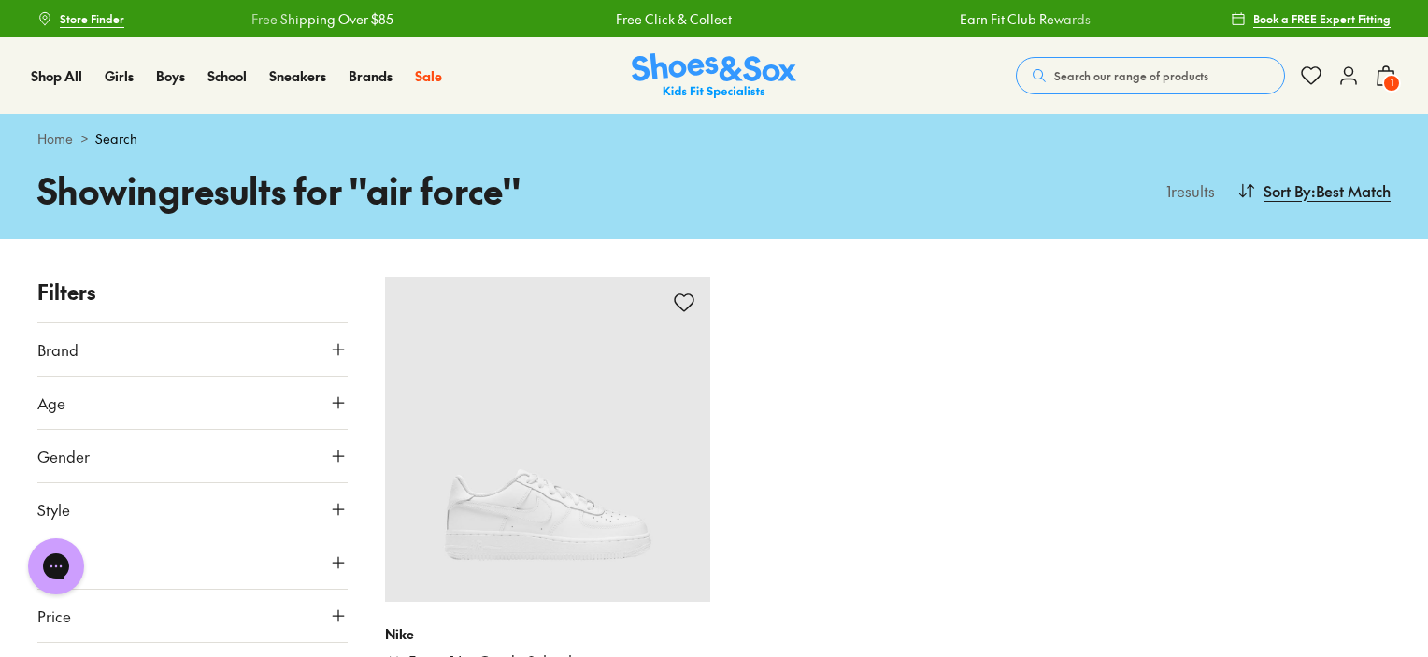
click at [1084, 67] on span "Search our range of products" at bounding box center [1131, 75] width 154 height 17
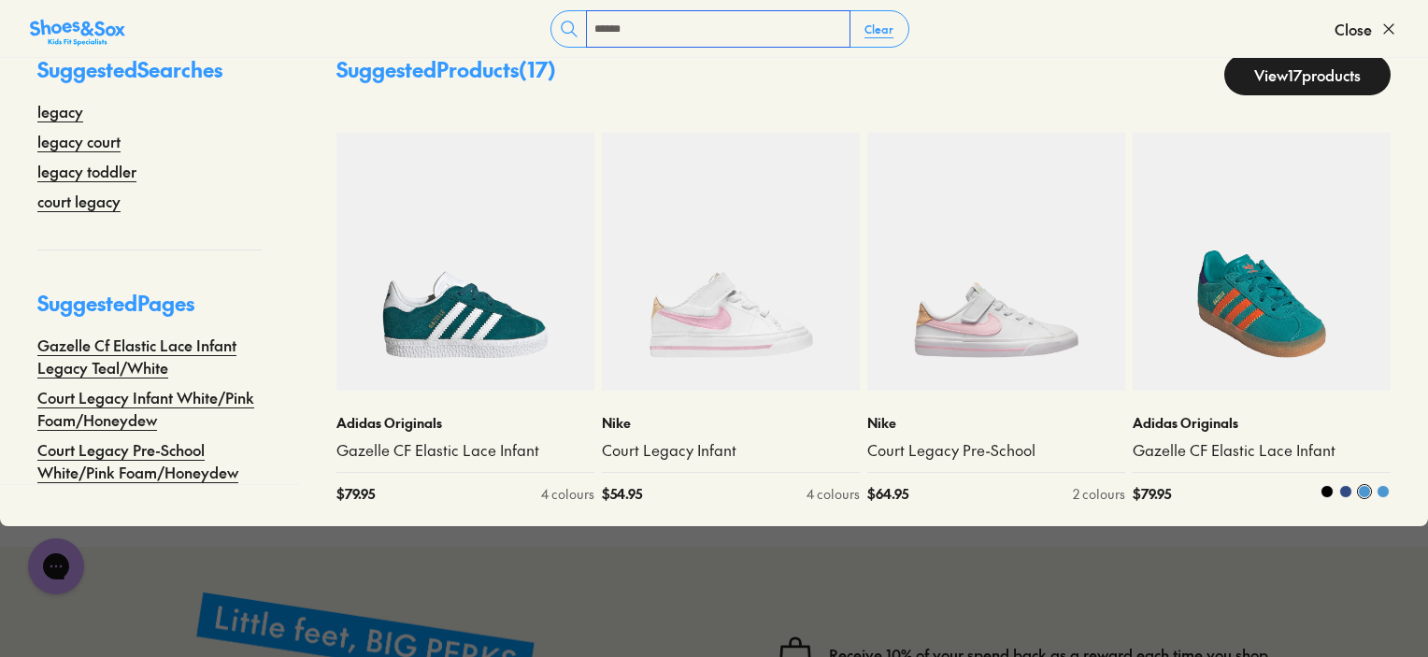
scroll to position [561, 0]
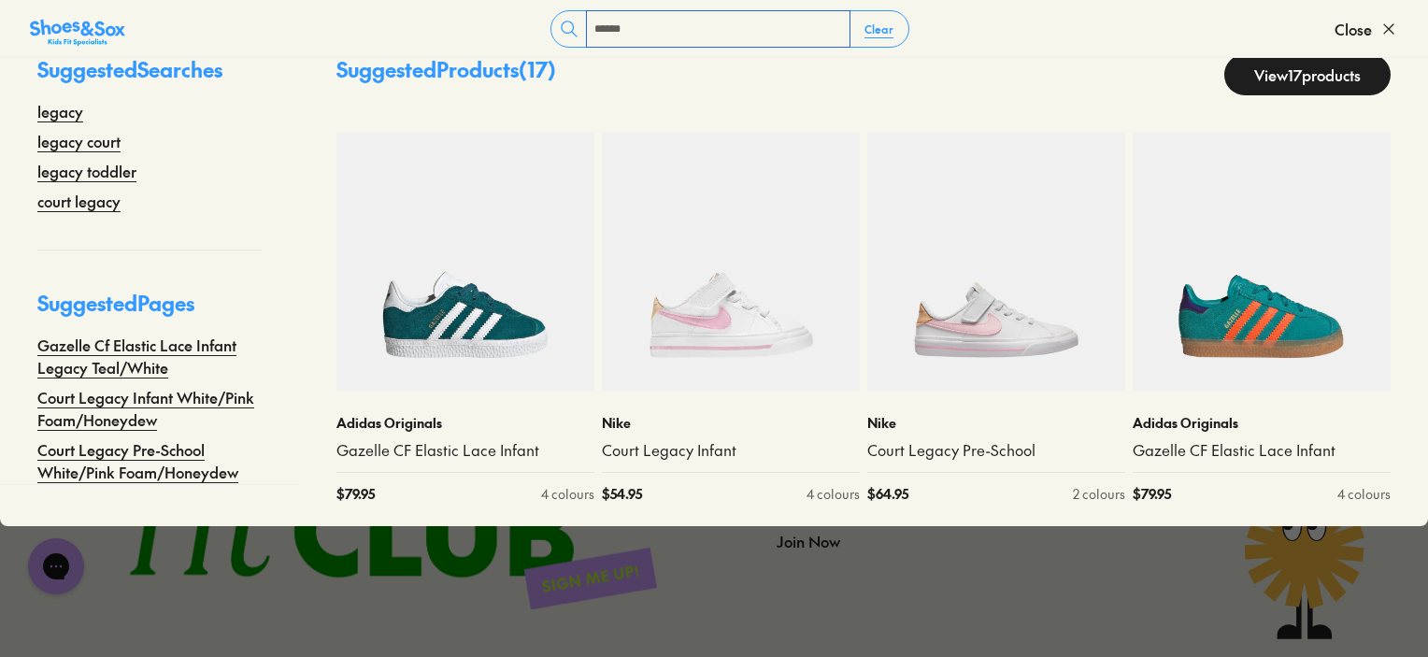
type input "******"
click at [1275, 70] on link "View 17 products" at bounding box center [1307, 74] width 166 height 41
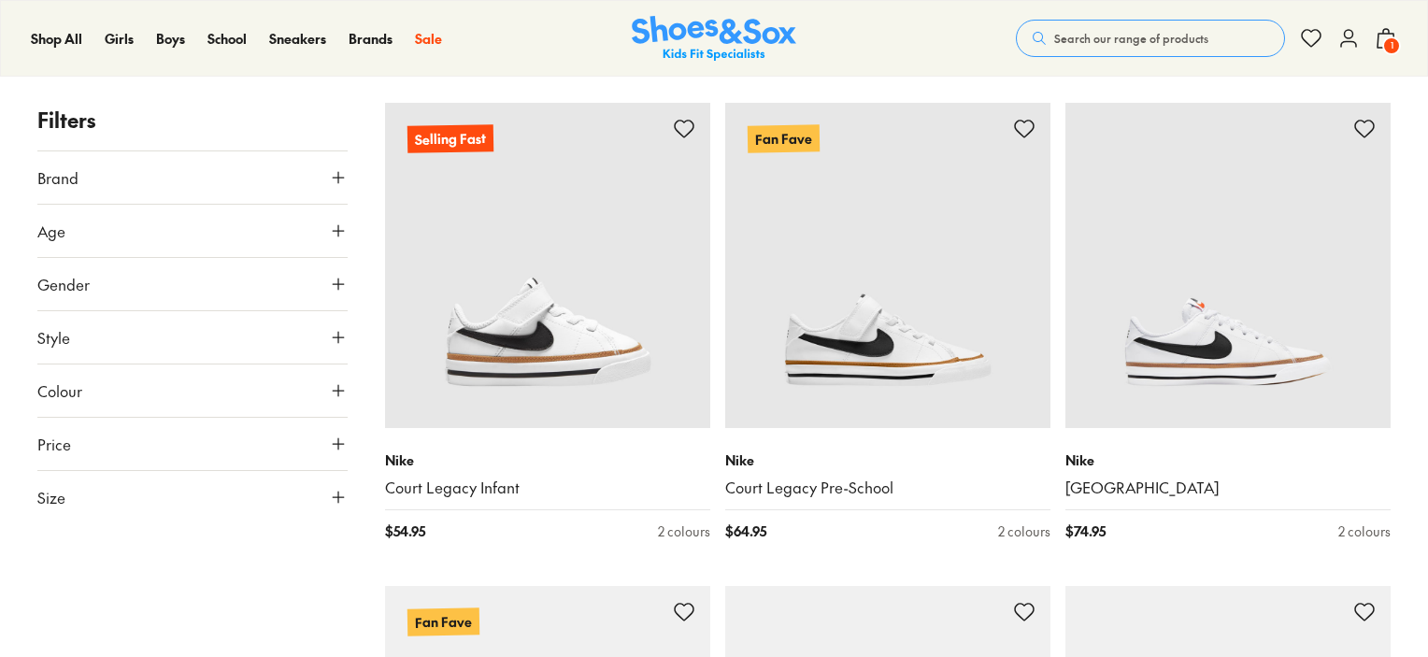
scroll to position [1121, 0]
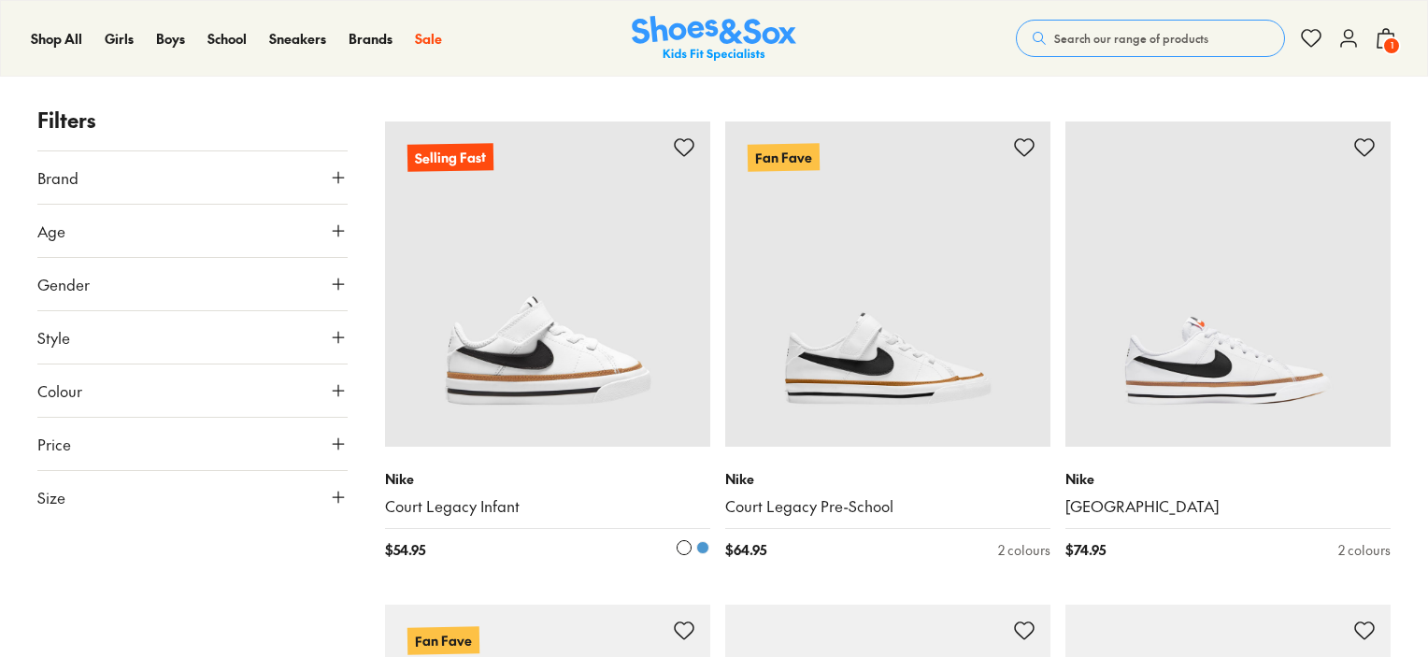
click at [574, 365] on img at bounding box center [547, 283] width 325 height 325
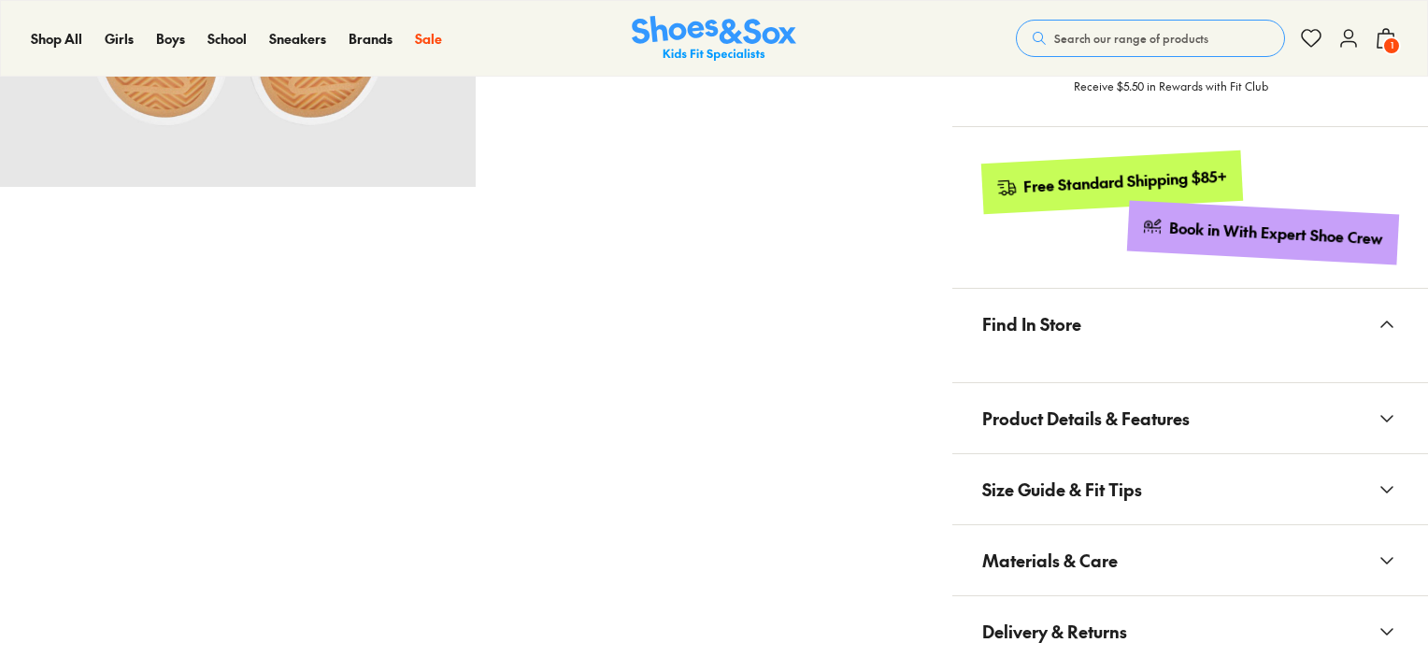
scroll to position [1028, 0]
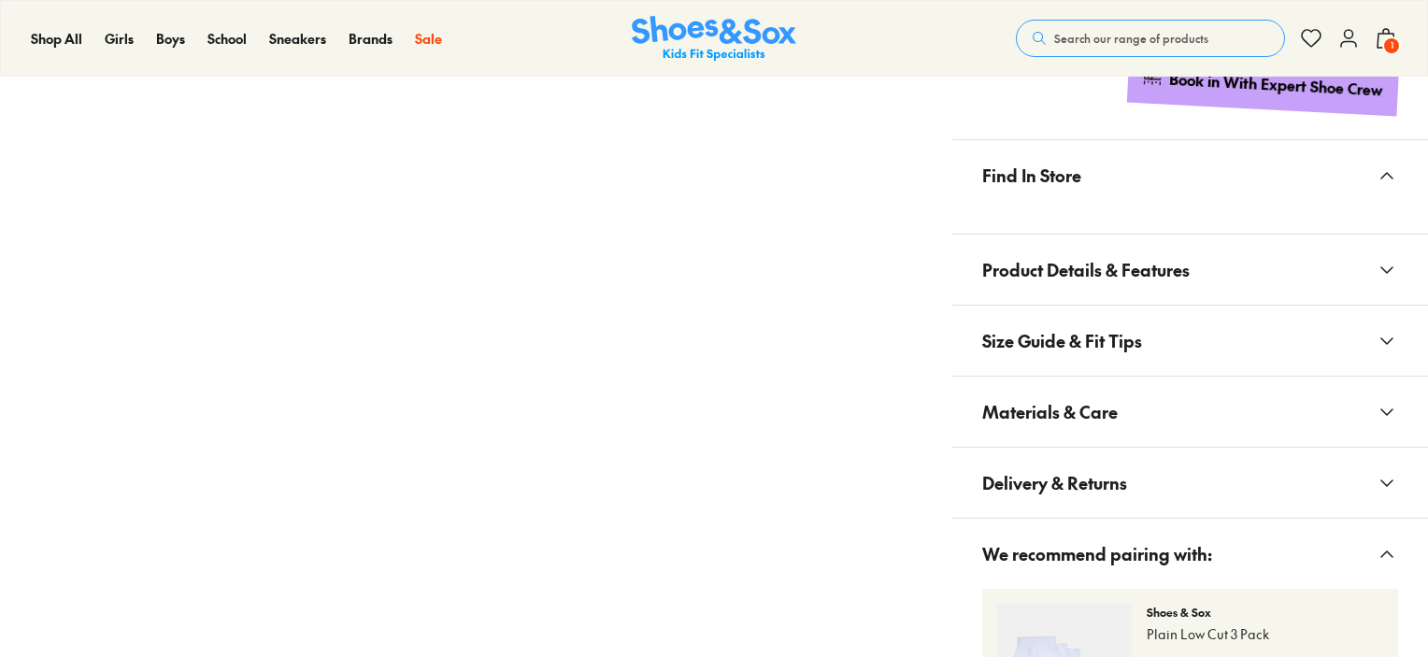
click at [1128, 431] on button "Materials & Care" at bounding box center [1190, 412] width 476 height 70
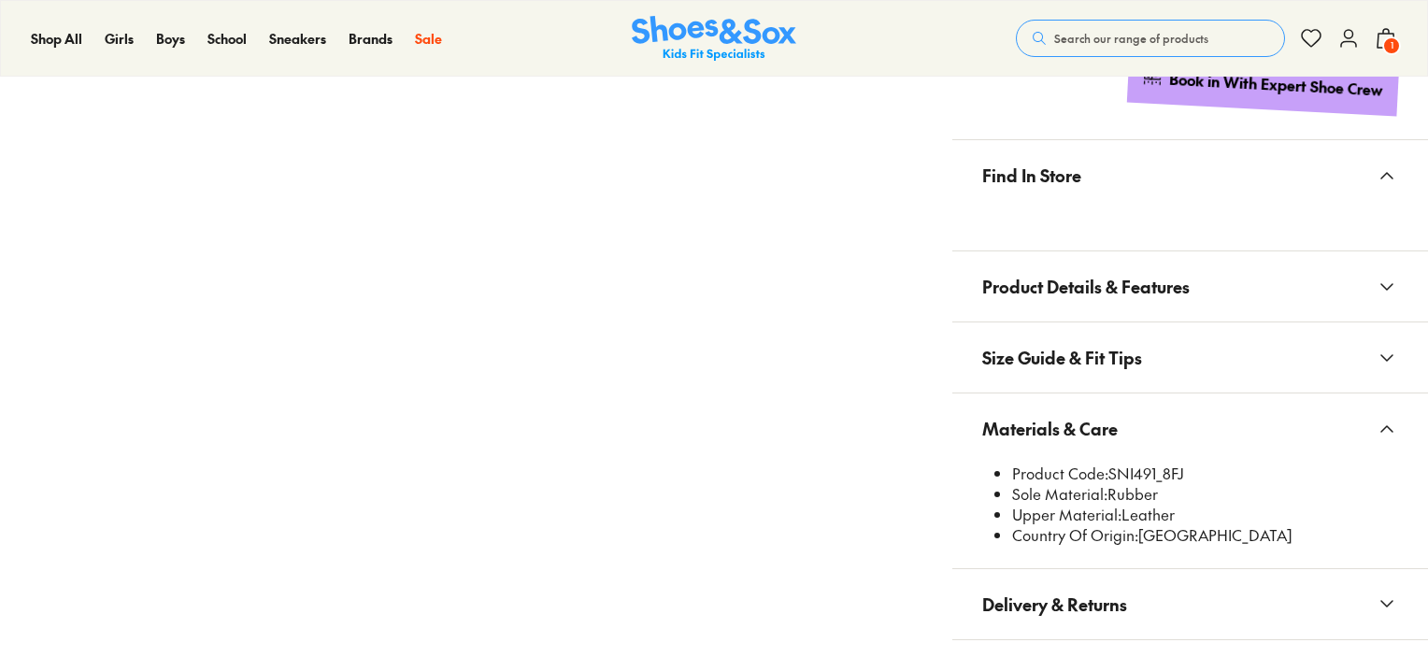
select select "*"
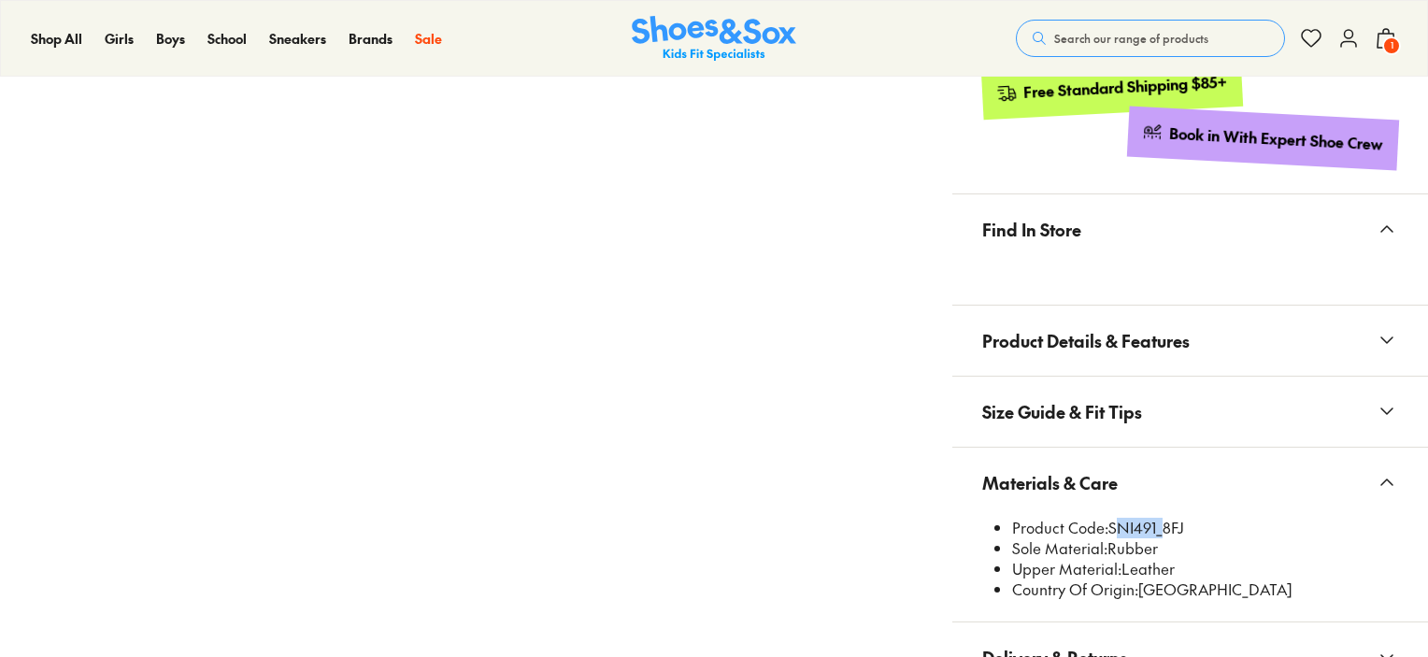
drag, startPoint x: 1111, startPoint y: 468, endPoint x: 1156, endPoint y: 522, distance: 70.4
click at [1156, 522] on li "Product Code: SNI491_8FJ" at bounding box center [1205, 528] width 386 height 21
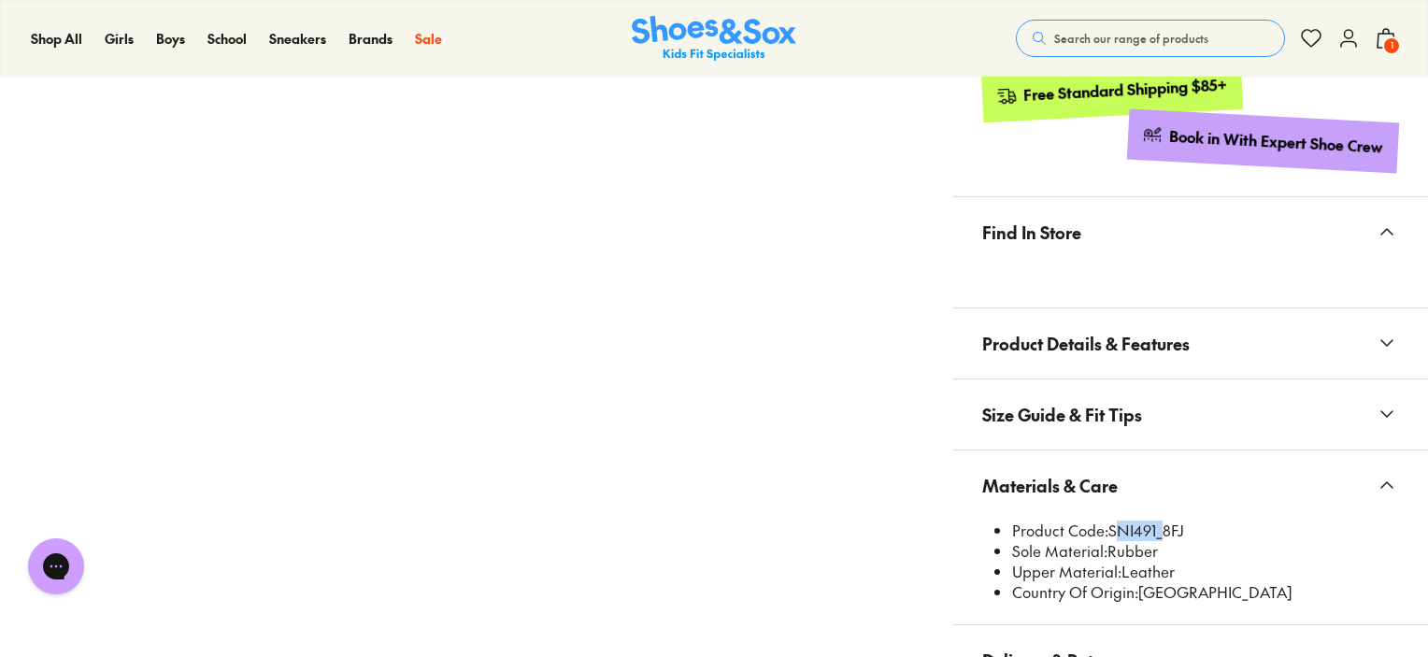
scroll to position [0, 0]
copy li "SNI491"
